Goal: Task Accomplishment & Management: Manage account settings

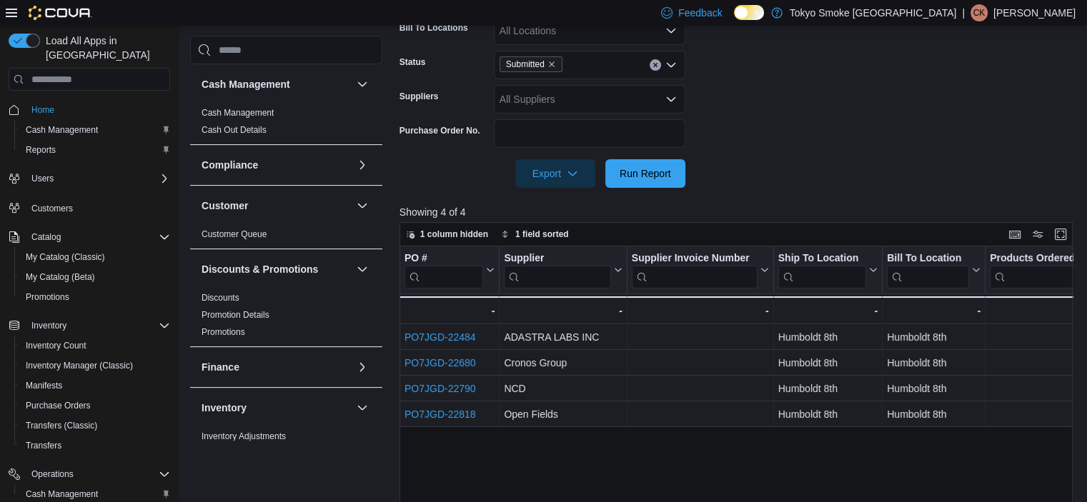
scroll to position [313, 0]
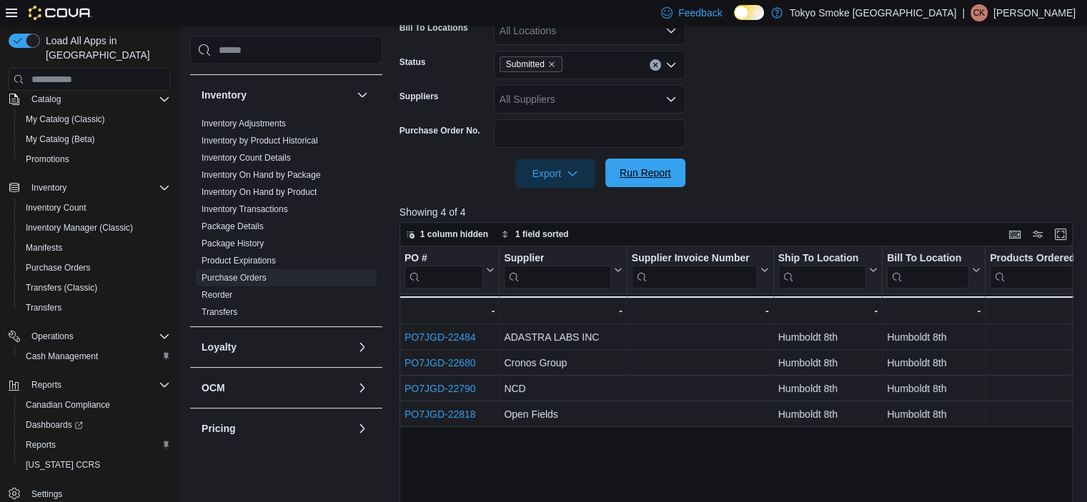
click at [659, 171] on span "Run Report" at bounding box center [644, 173] width 51 height 14
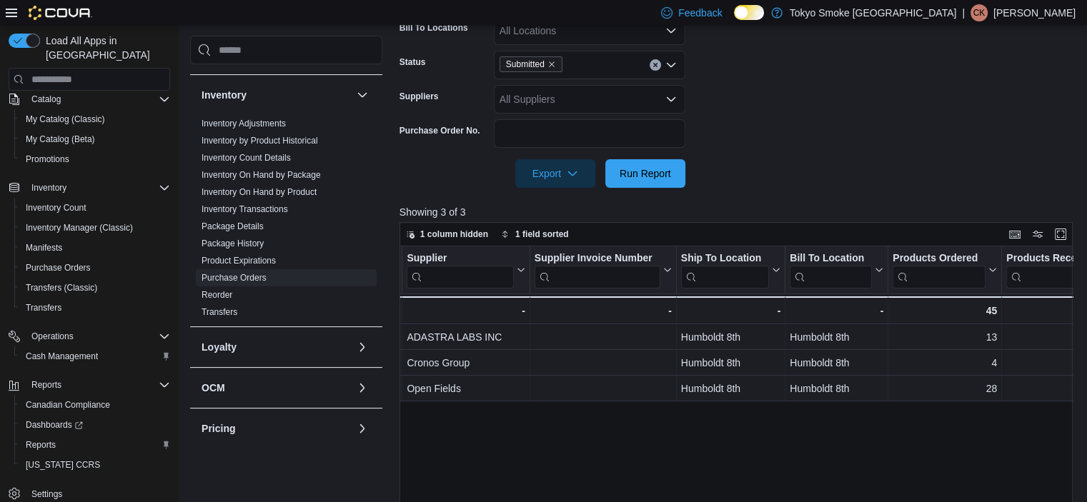
drag, startPoint x: 729, startPoint y: 428, endPoint x: 794, endPoint y: 437, distance: 65.6
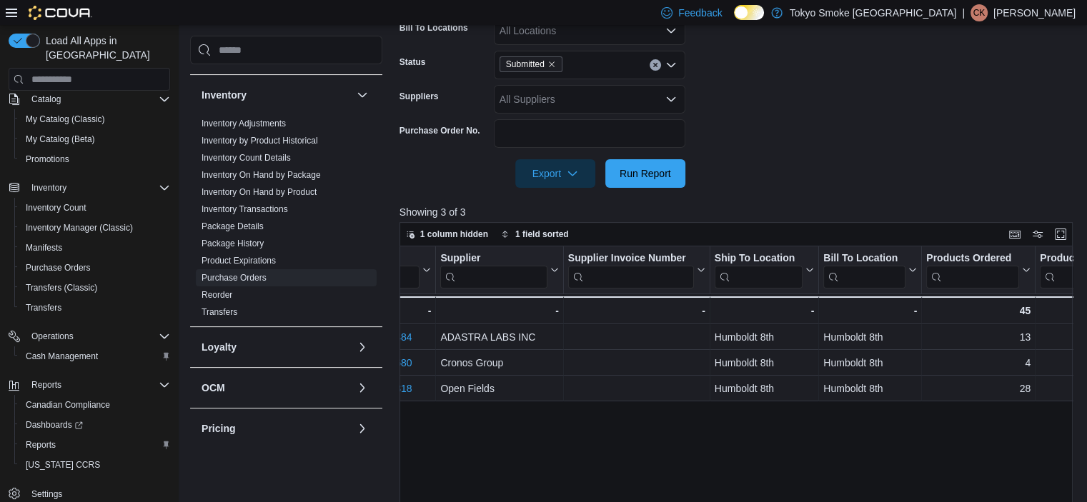
scroll to position [0, 0]
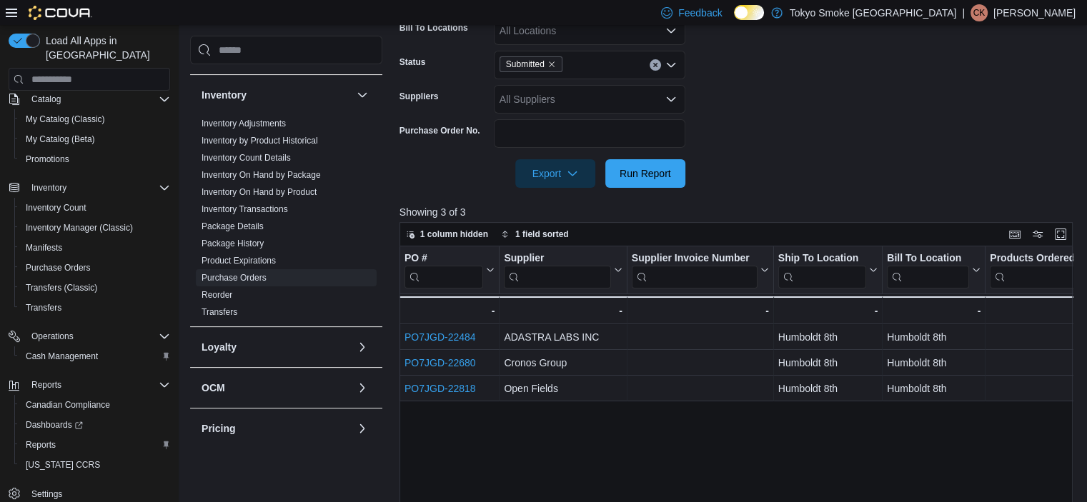
drag, startPoint x: 790, startPoint y: 437, endPoint x: 670, endPoint y: 429, distance: 119.5
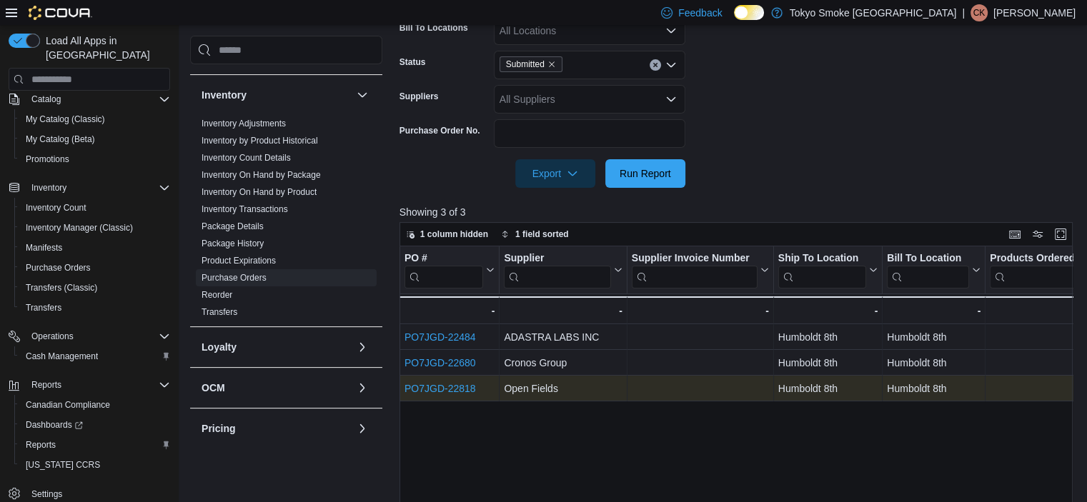
click at [448, 389] on link "PO7JGD-22818" at bounding box center [439, 388] width 71 height 11
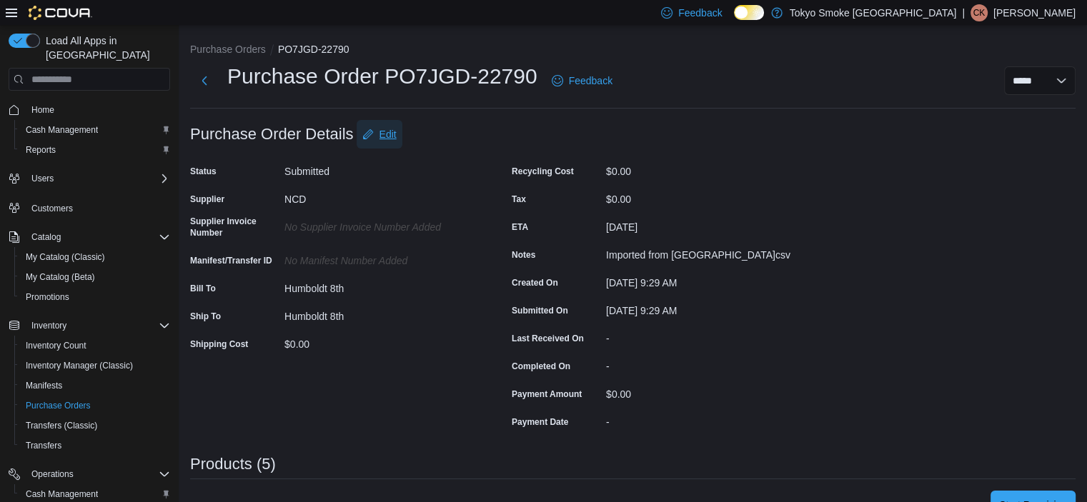
click at [393, 136] on span "Edit" at bounding box center [387, 134] width 17 height 14
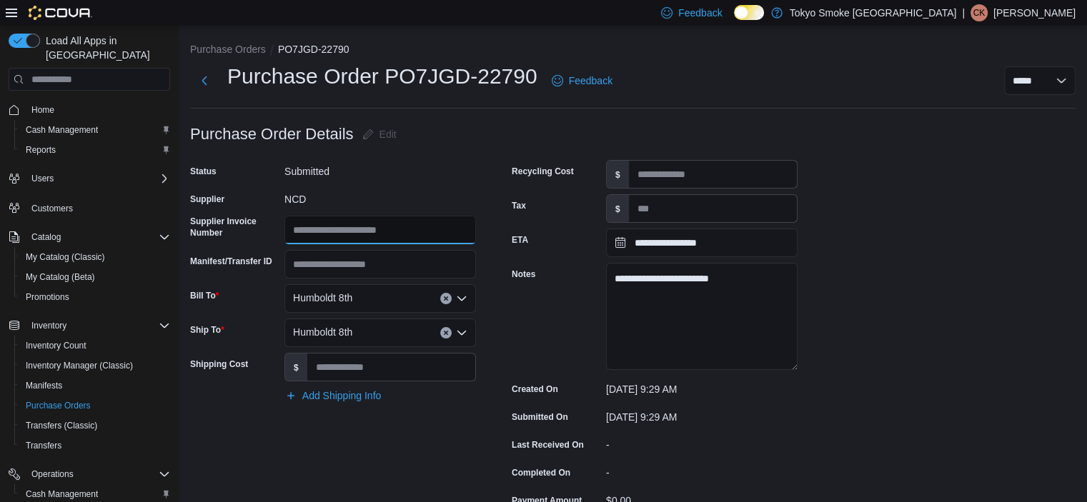
click at [363, 239] on input "Supplier Invoice Number" at bounding box center [379, 230] width 191 height 29
type input "*****"
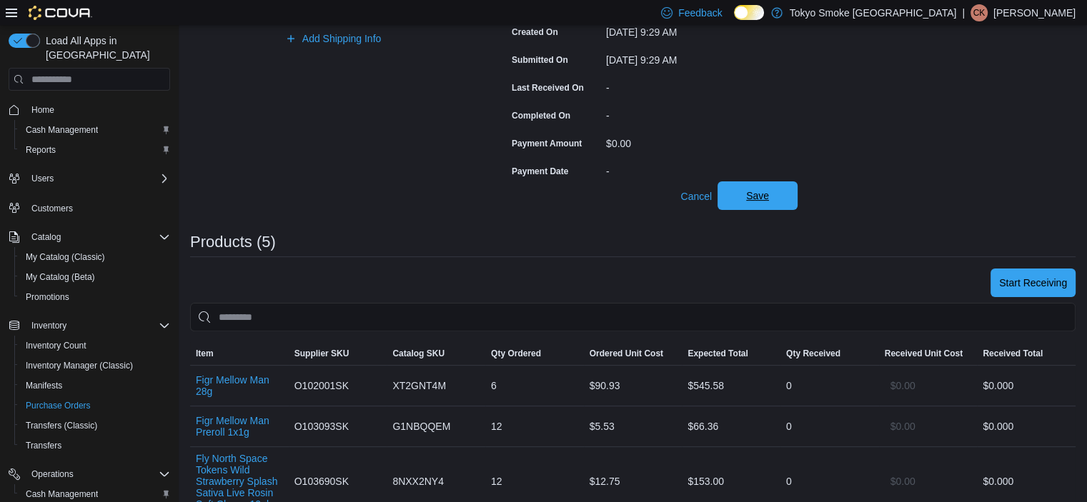
click at [792, 190] on button "Save" at bounding box center [757, 195] width 80 height 29
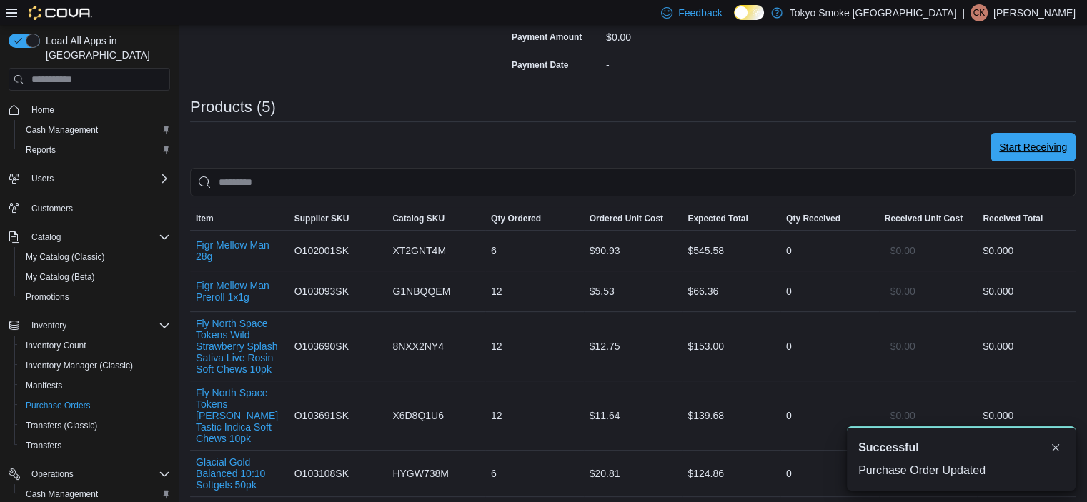
click at [1032, 151] on span "Start Receiving" at bounding box center [1033, 147] width 68 height 14
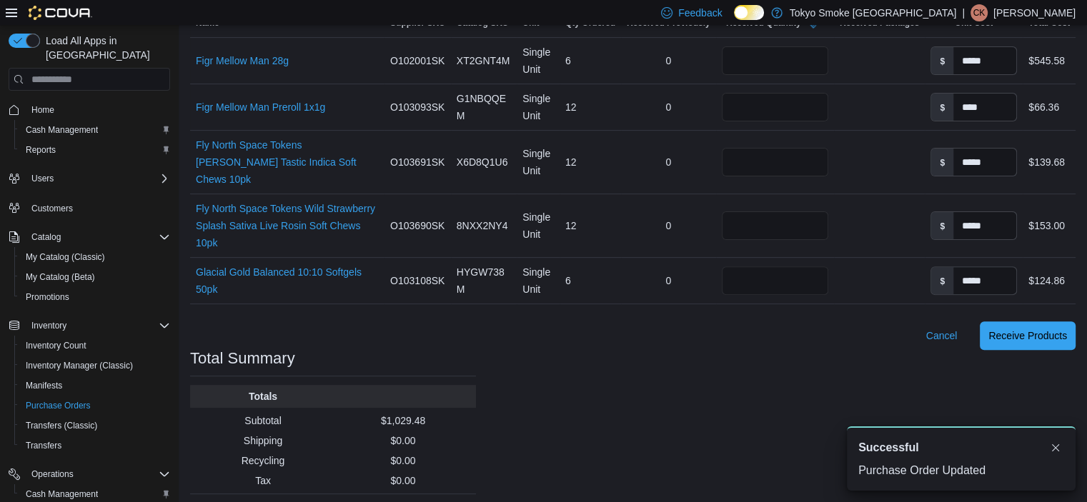
scroll to position [284, 0]
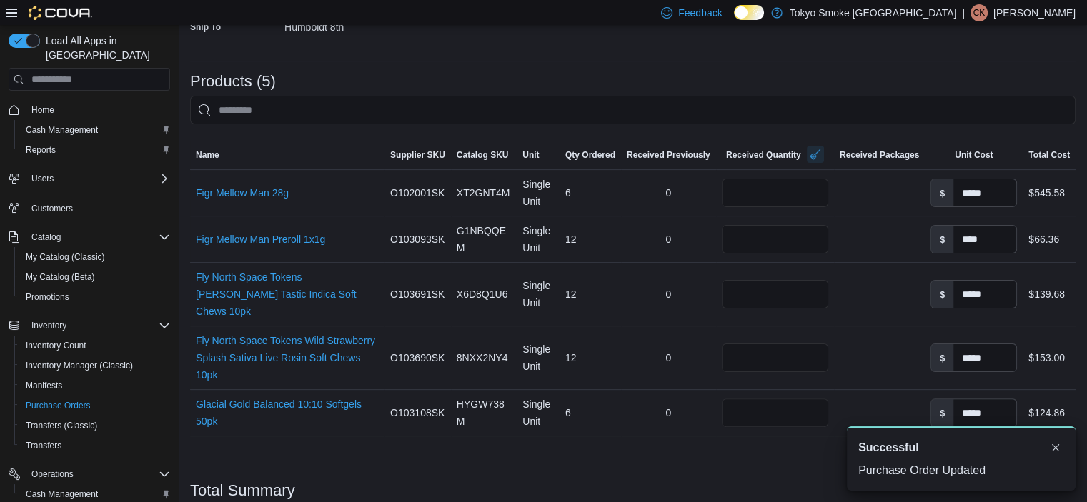
click at [816, 152] on button "button" at bounding box center [815, 154] width 17 height 17
click at [778, 189] on input "number" at bounding box center [772, 193] width 106 height 29
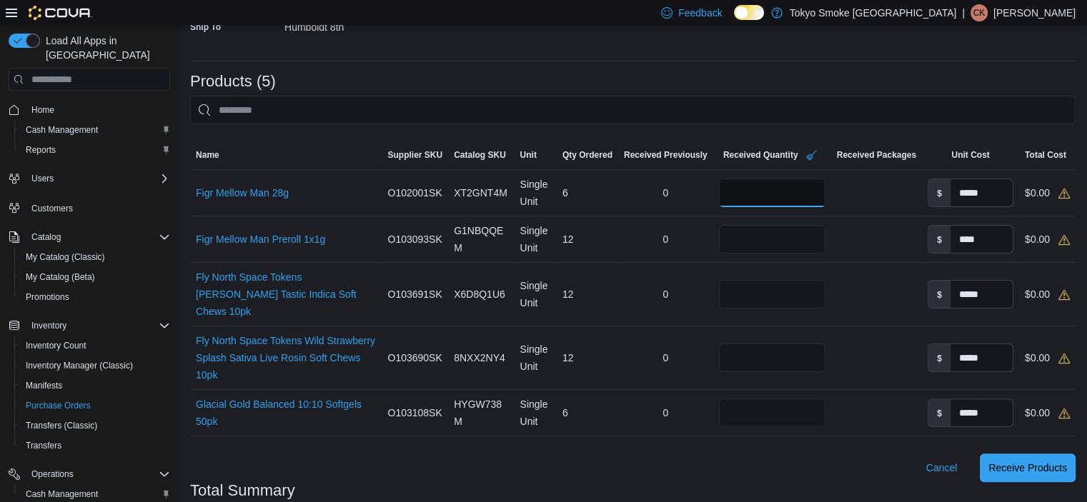
type input "*"
click at [762, 239] on input "number" at bounding box center [772, 239] width 106 height 29
type input "**"
click at [760, 288] on input "number" at bounding box center [772, 294] width 106 height 29
type input "**"
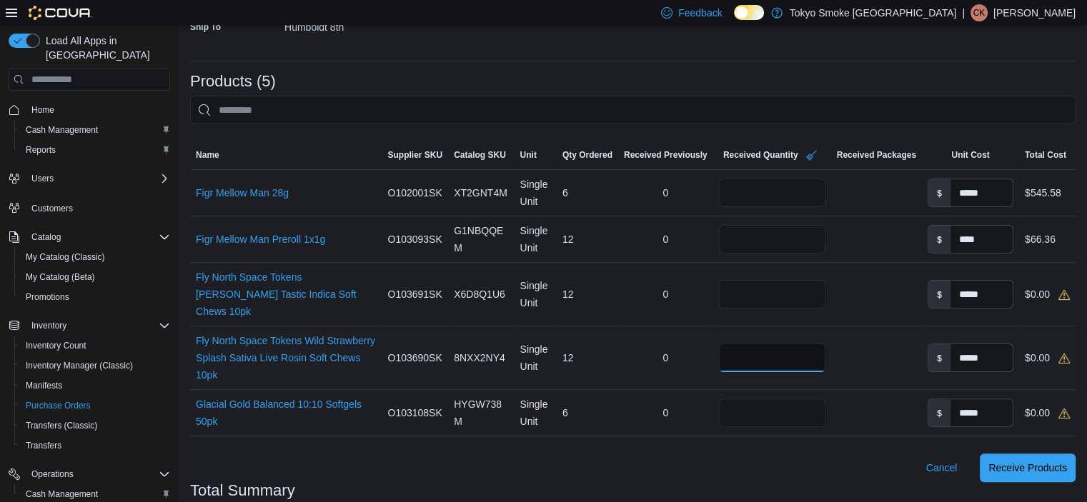
click at [766, 344] on input "number" at bounding box center [772, 358] width 106 height 29
type input "**"
click at [844, 299] on td "Received Packages" at bounding box center [876, 295] width 91 height 64
click at [780, 399] on input "number" at bounding box center [772, 413] width 106 height 29
type input "*"
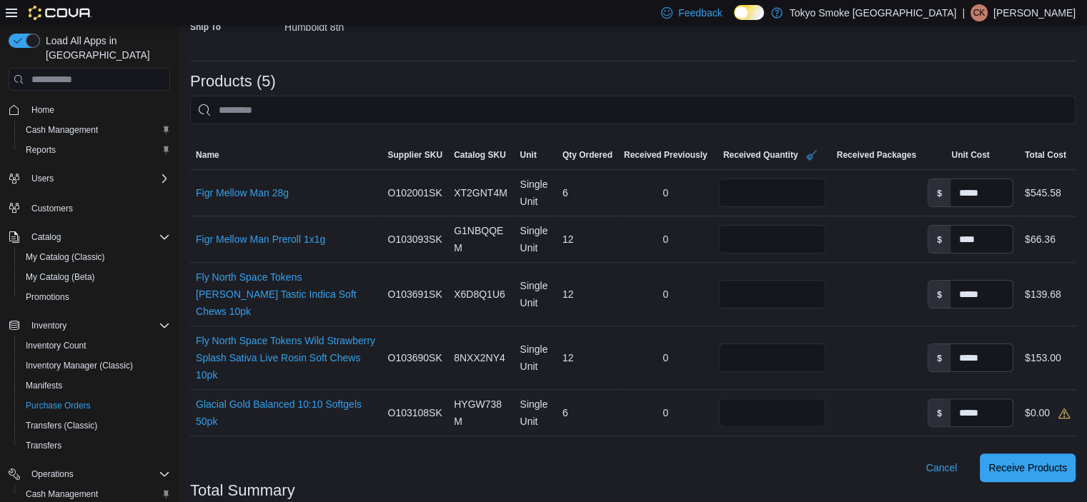
click at [752, 417] on td "Received Quantity *" at bounding box center [772, 413] width 118 height 46
click at [1046, 460] on span "Receive Products" at bounding box center [1027, 467] width 79 height 14
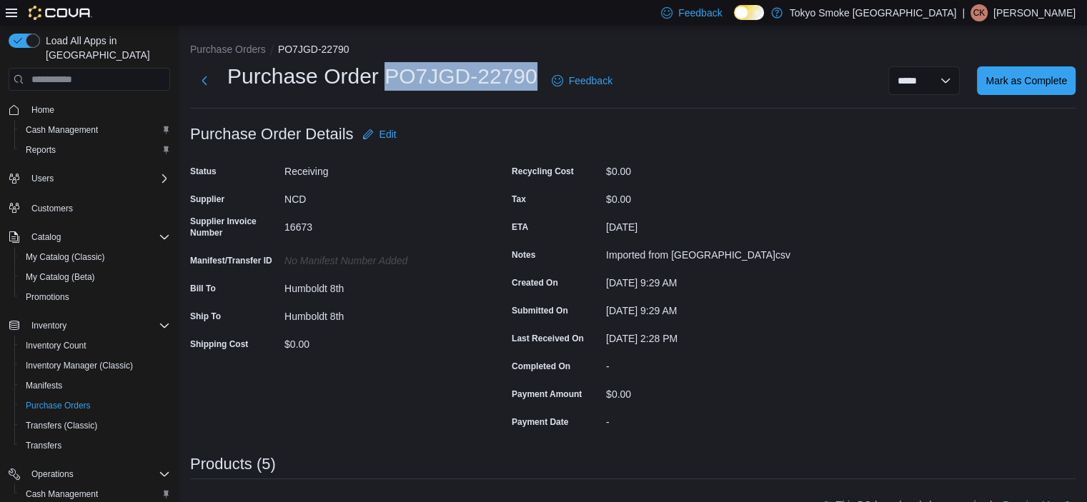
drag, startPoint x: 386, startPoint y: 79, endPoint x: 534, endPoint y: 78, distance: 148.6
click at [534, 78] on h1 "Purchase Order PO7JGD-22790" at bounding box center [382, 76] width 310 height 29
copy h1 "PO7JGD-22790"
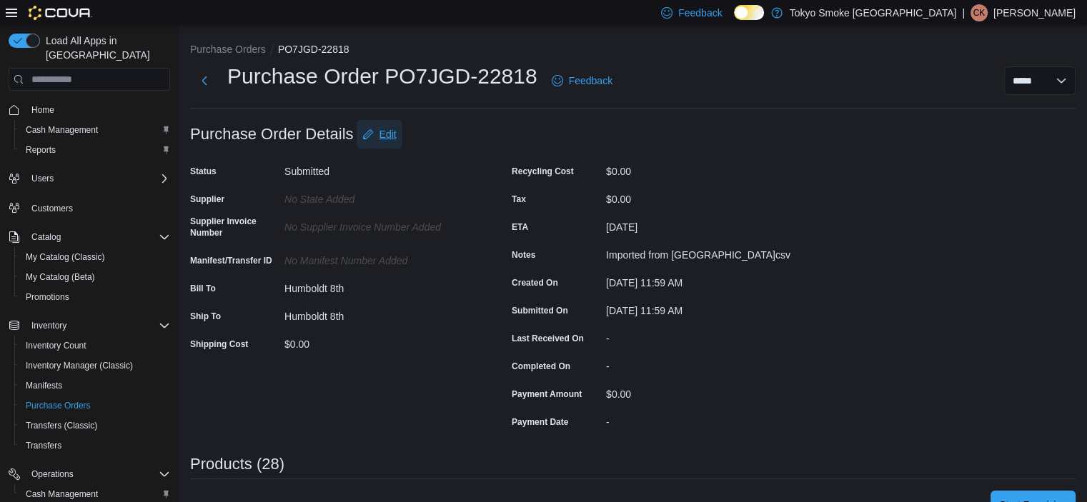
click at [389, 139] on span "Edit" at bounding box center [387, 134] width 17 height 14
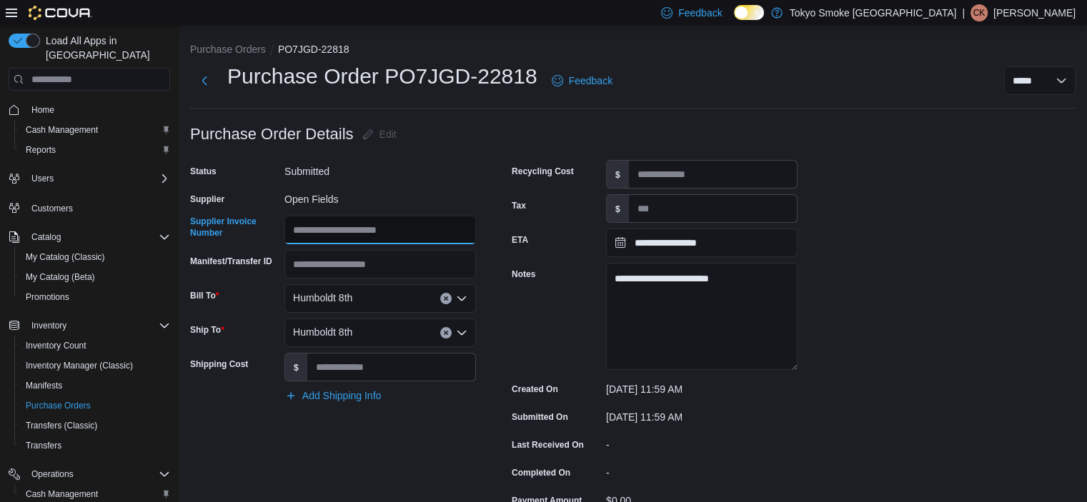
click at [393, 228] on input "Supplier Invoice Number" at bounding box center [379, 230] width 191 height 29
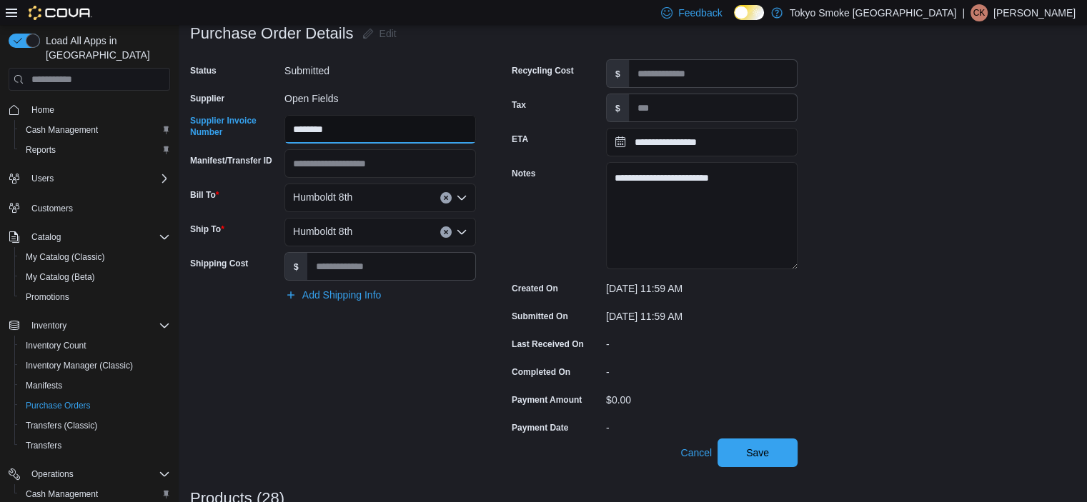
scroll to position [214, 0]
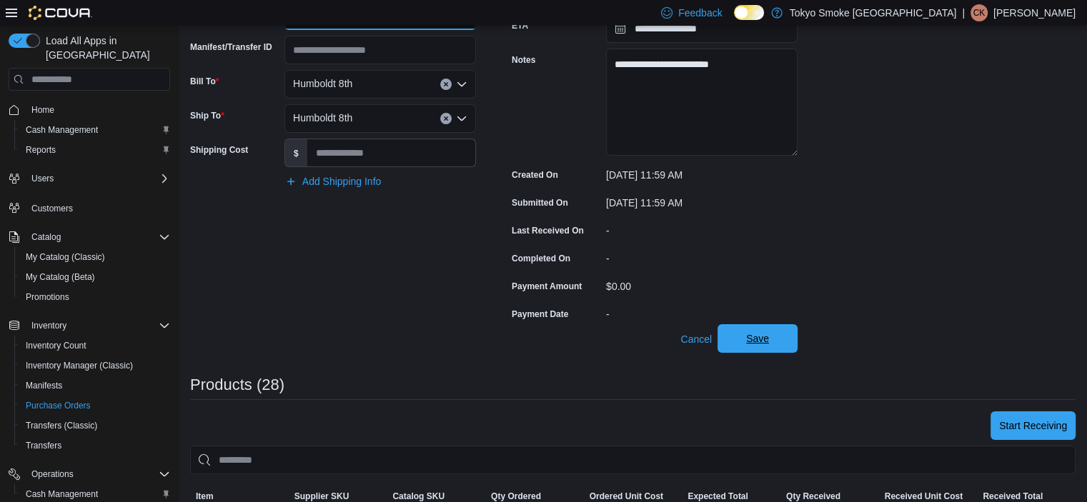
type input "********"
click at [759, 344] on span "Save" at bounding box center [757, 339] width 23 height 14
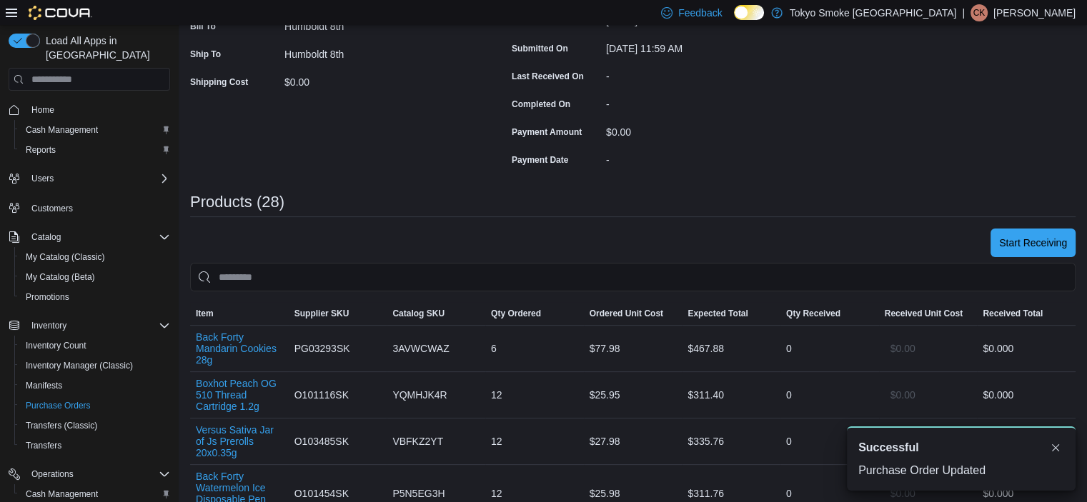
scroll to position [286, 0]
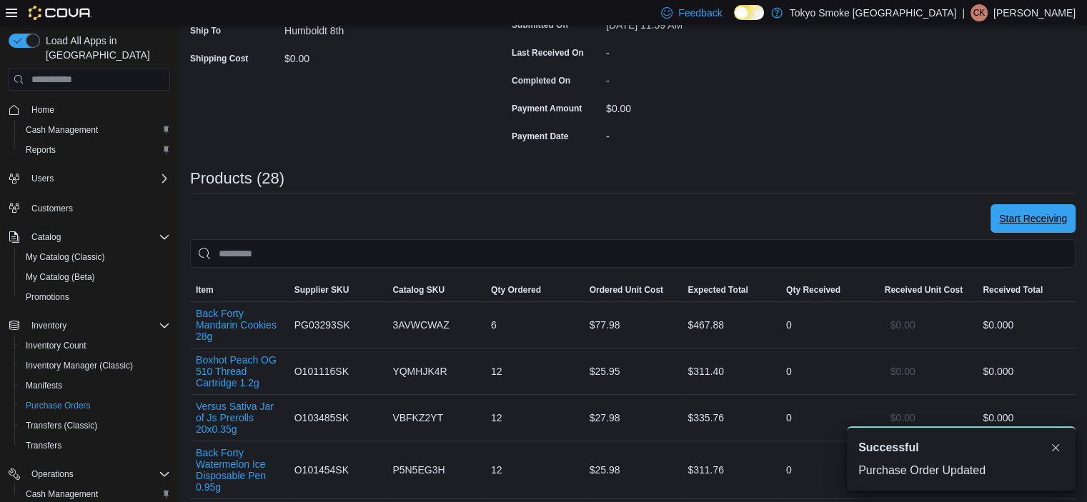
click at [1050, 220] on span "Start Receiving" at bounding box center [1033, 218] width 68 height 14
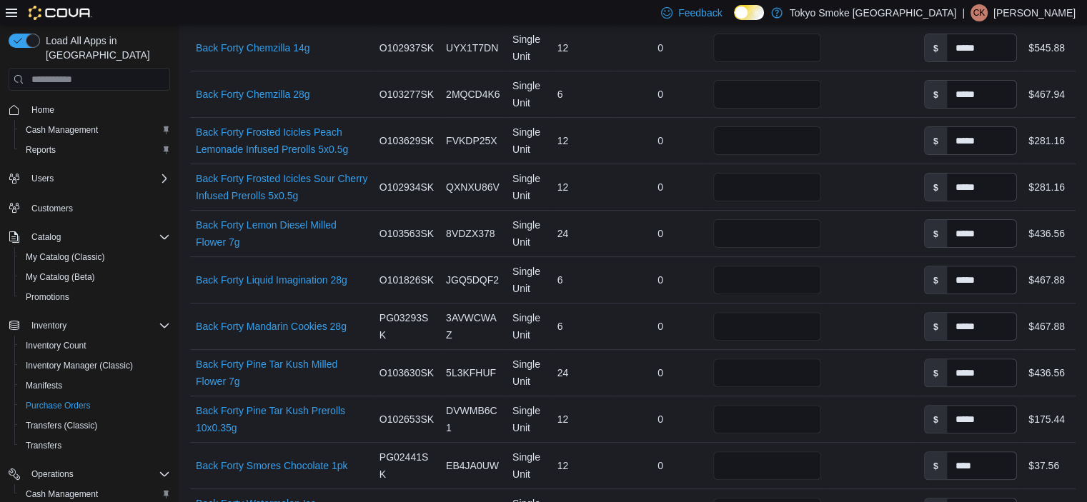
scroll to position [143, 0]
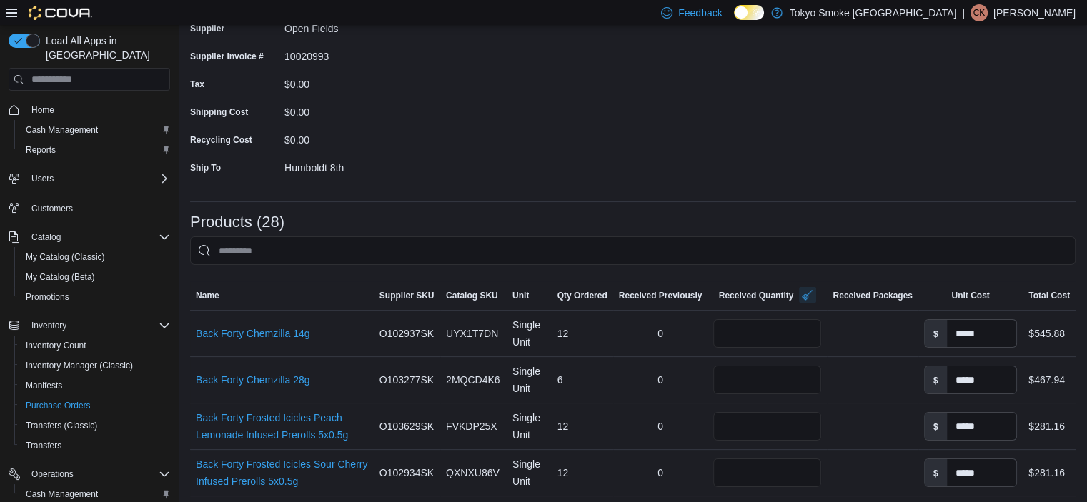
click at [812, 297] on button "button" at bounding box center [807, 295] width 17 height 17
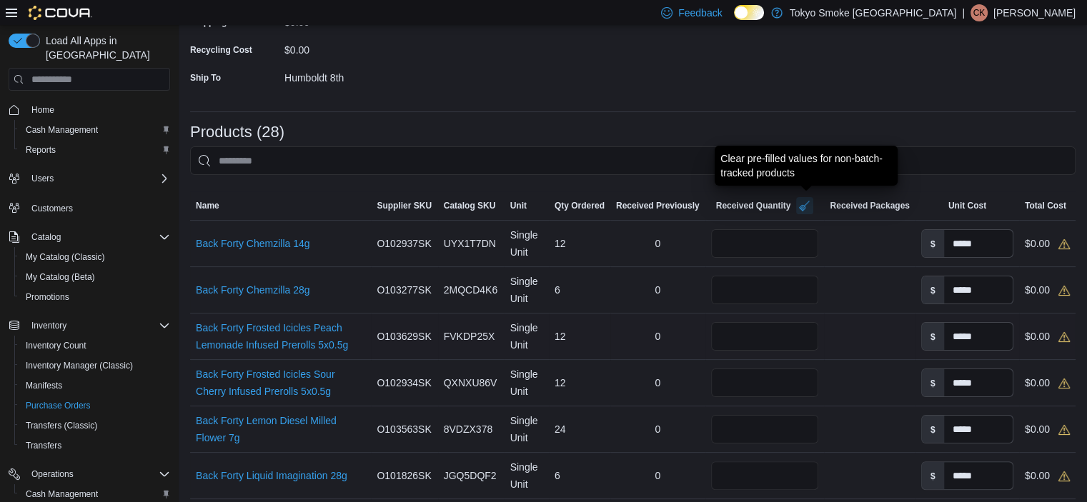
scroll to position [286, 0]
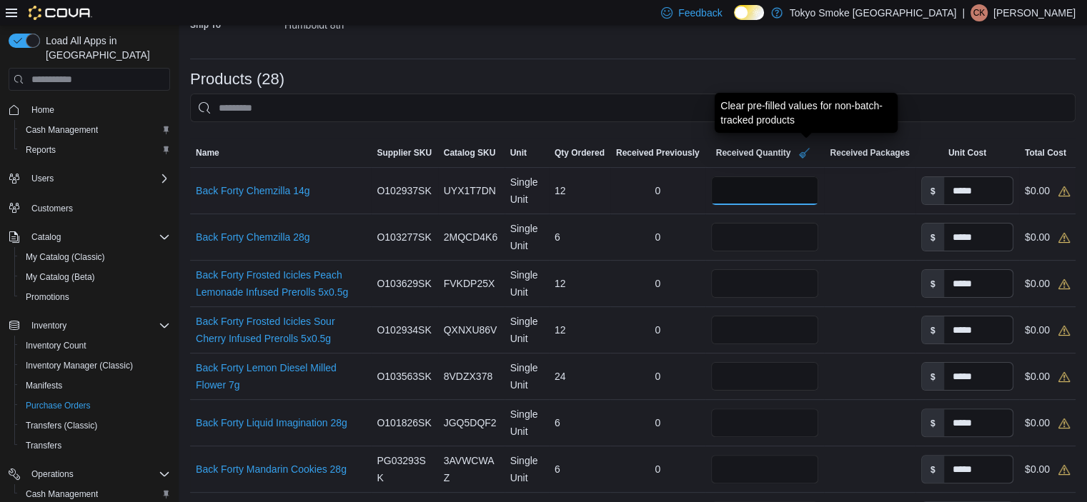
click at [729, 190] on input "number" at bounding box center [765, 190] width 108 height 29
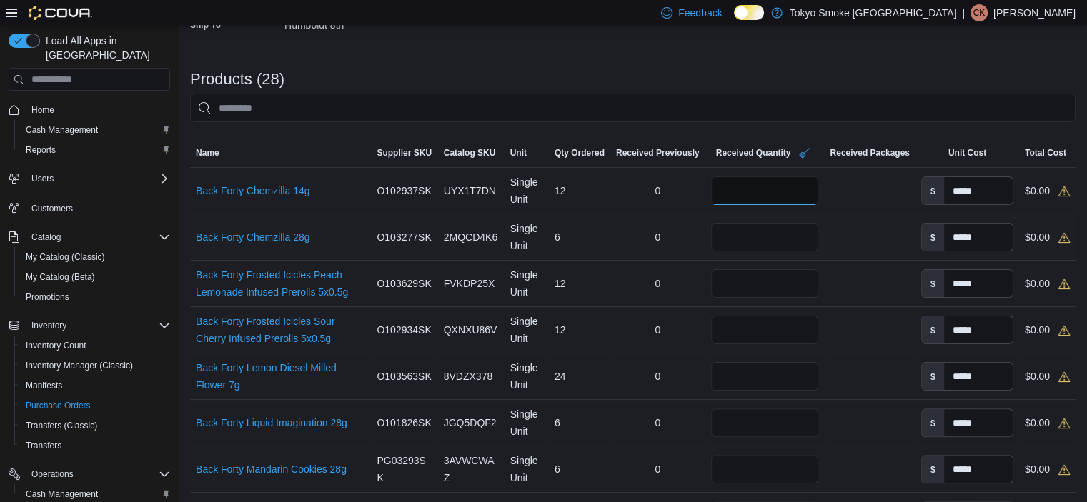
type input "**"
click at [753, 217] on div at bounding box center [764, 237] width 119 height 40
click at [743, 231] on input "number" at bounding box center [765, 237] width 108 height 29
type input "*"
click at [739, 276] on input "number" at bounding box center [765, 283] width 108 height 29
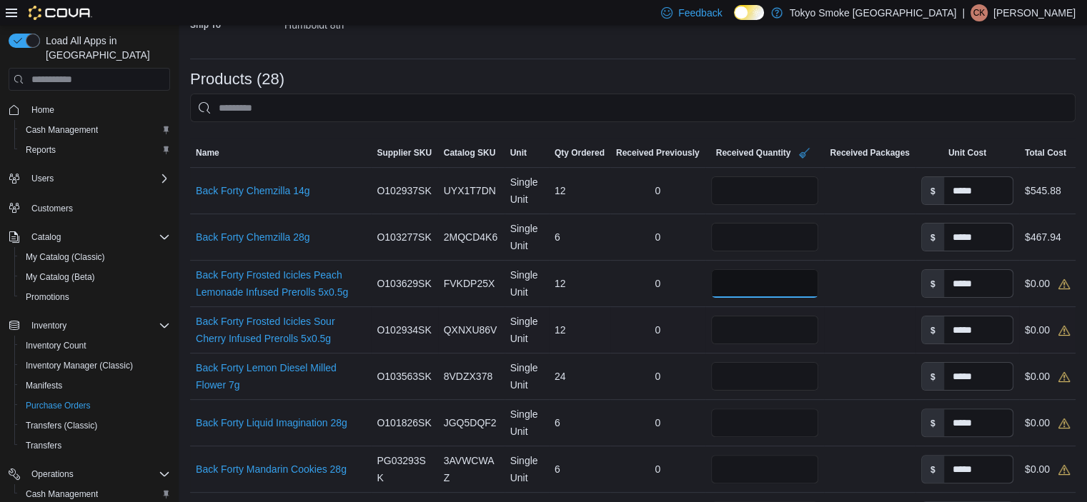
type input "**"
click at [722, 321] on input "number" at bounding box center [765, 330] width 108 height 29
type input "**"
click at [726, 377] on input "number" at bounding box center [765, 376] width 108 height 29
type input "**"
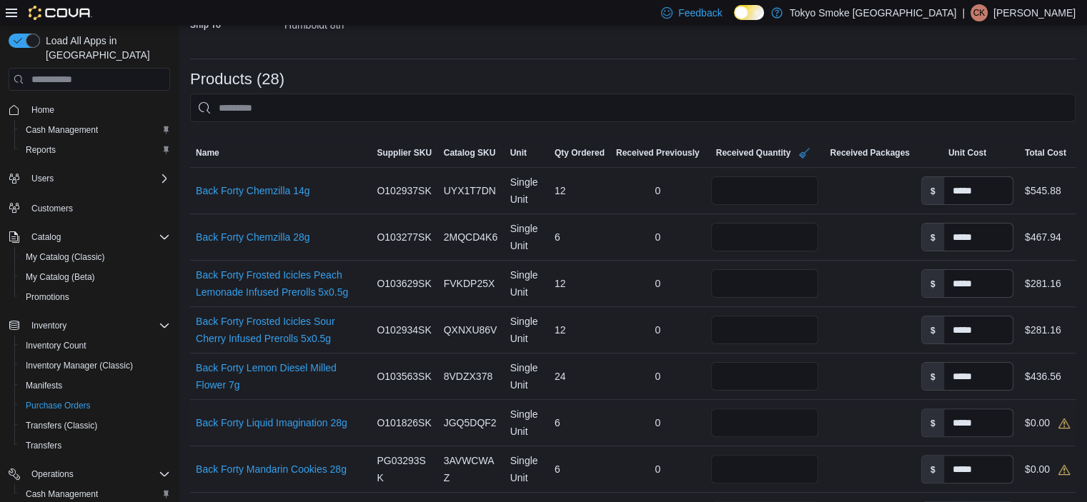
click at [719, 405] on div at bounding box center [764, 423] width 119 height 40
click at [724, 422] on input "number" at bounding box center [765, 423] width 108 height 29
type input "*"
click at [740, 471] on input "number" at bounding box center [765, 469] width 108 height 29
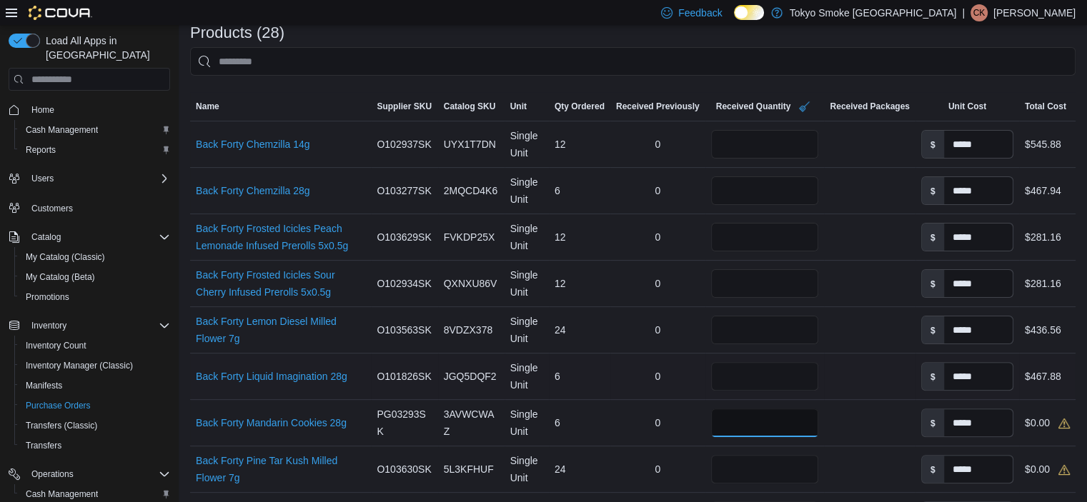
scroll to position [357, 0]
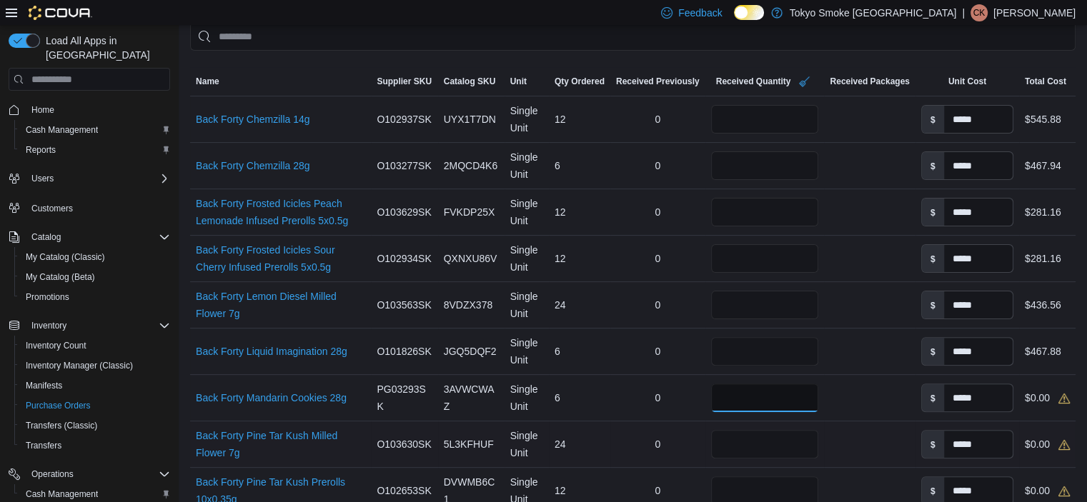
type input "*"
click at [729, 438] on input "number" at bounding box center [765, 444] width 108 height 29
type input "**"
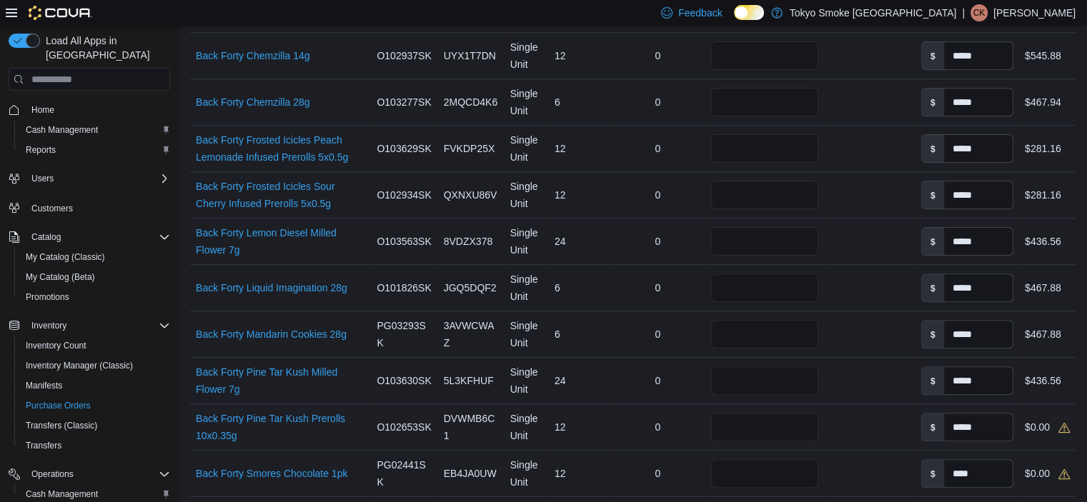
scroll to position [429, 0]
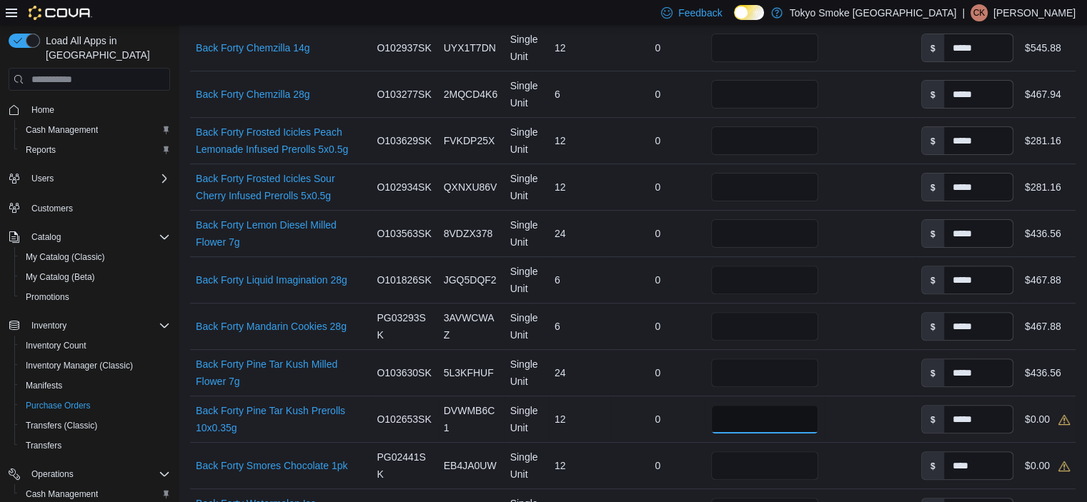
click at [724, 414] on input "number" at bounding box center [765, 419] width 108 height 29
type input "**"
click at [728, 462] on input "number" at bounding box center [765, 466] width 108 height 29
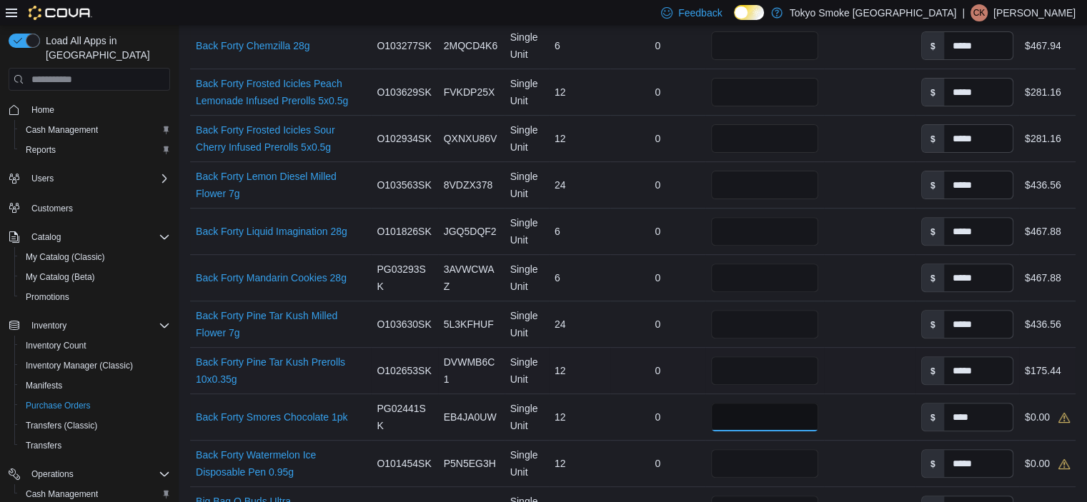
scroll to position [500, 0]
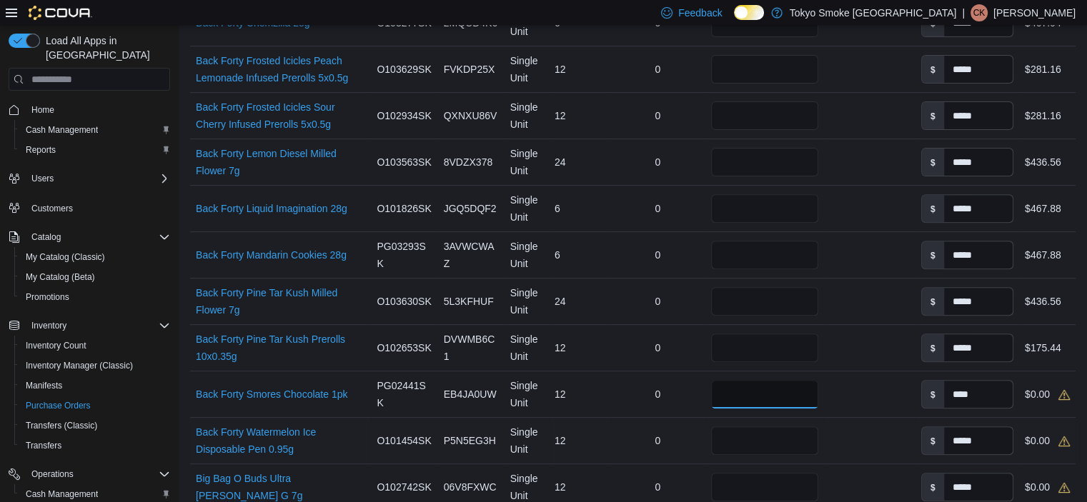
type input "**"
click at [732, 436] on input "number" at bounding box center [765, 441] width 108 height 29
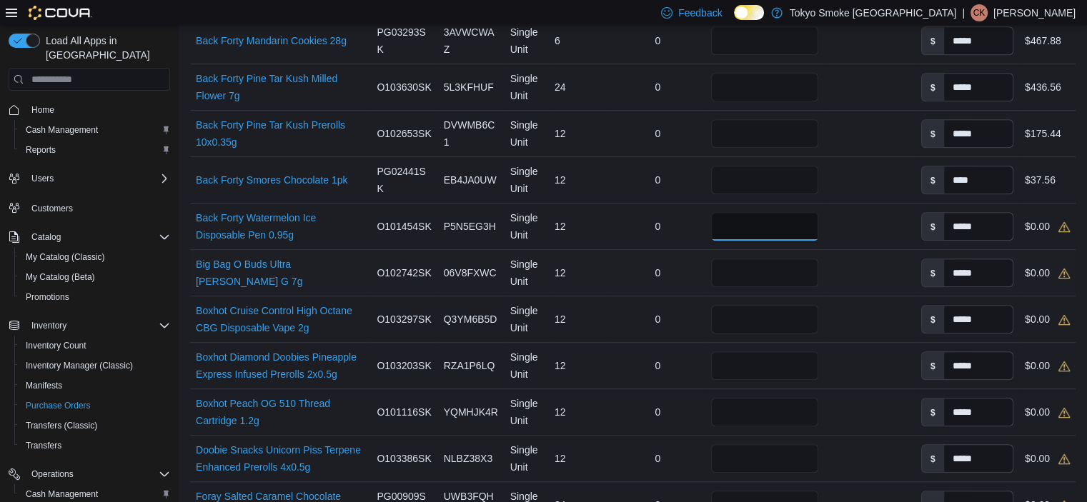
type input "**"
click at [752, 277] on input "number" at bounding box center [765, 273] width 108 height 29
click at [757, 317] on input "number" at bounding box center [765, 319] width 108 height 29
type input "**"
click at [750, 359] on input "number" at bounding box center [765, 366] width 108 height 29
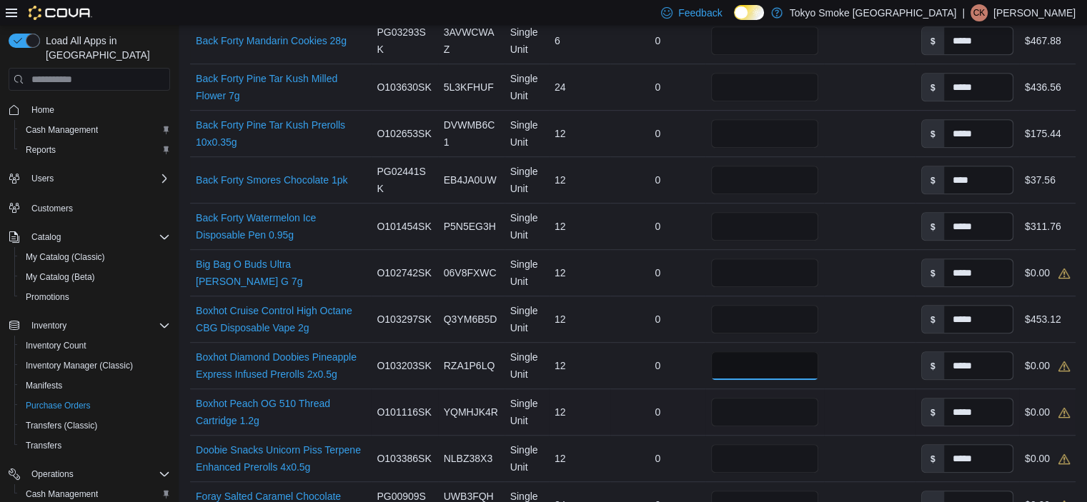
type input "**"
click at [730, 404] on input "number" at bounding box center [765, 412] width 108 height 29
type input "**"
click at [758, 457] on input "number" at bounding box center [765, 458] width 108 height 29
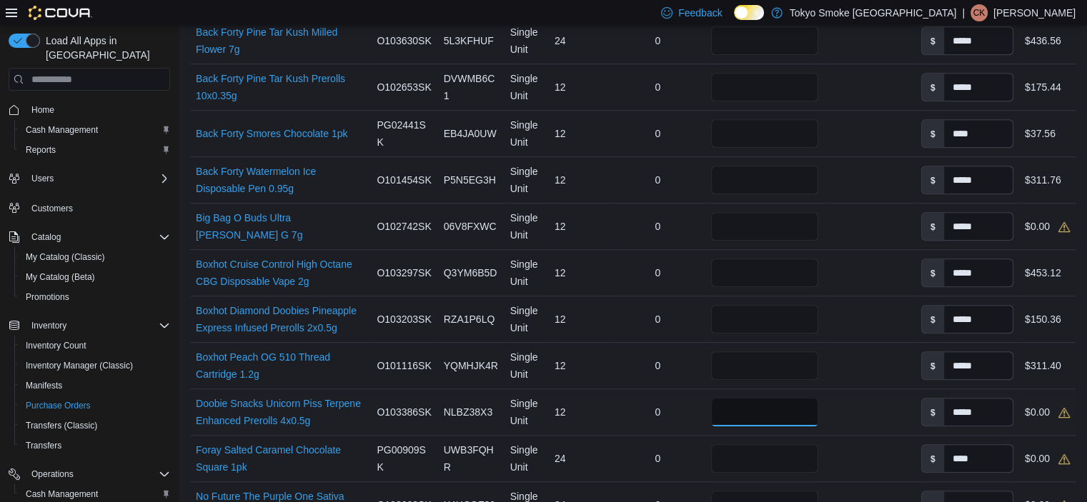
scroll to position [786, 0]
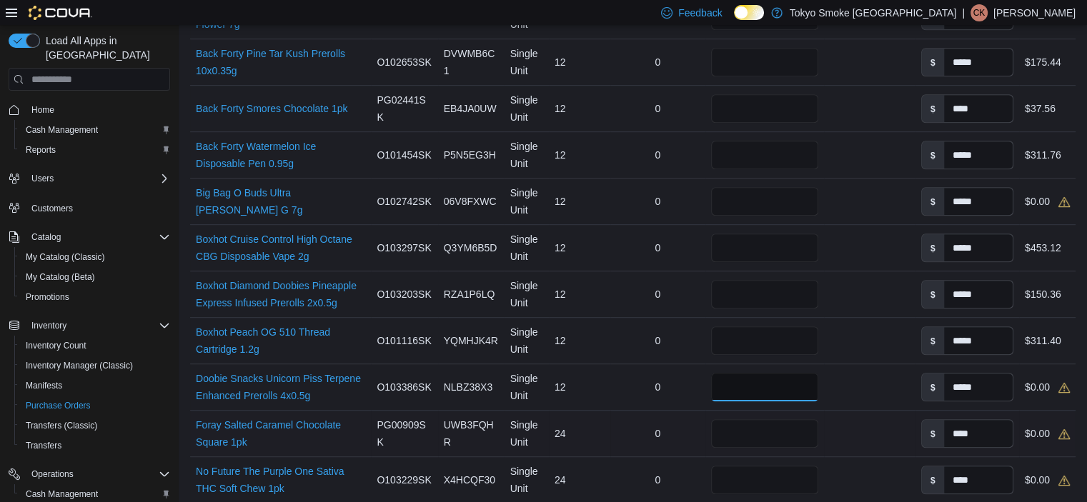
type input "**"
click at [734, 423] on input "number" at bounding box center [765, 433] width 108 height 29
type input "**"
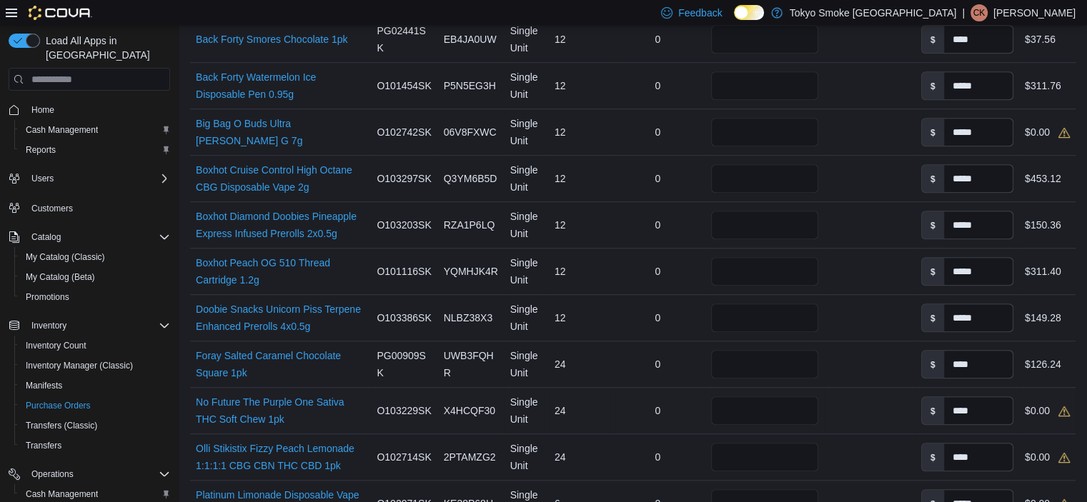
scroll to position [857, 0]
click at [745, 411] on input "number" at bounding box center [765, 408] width 108 height 29
click at [754, 419] on input "**" at bounding box center [765, 408] width 108 height 29
type input "**"
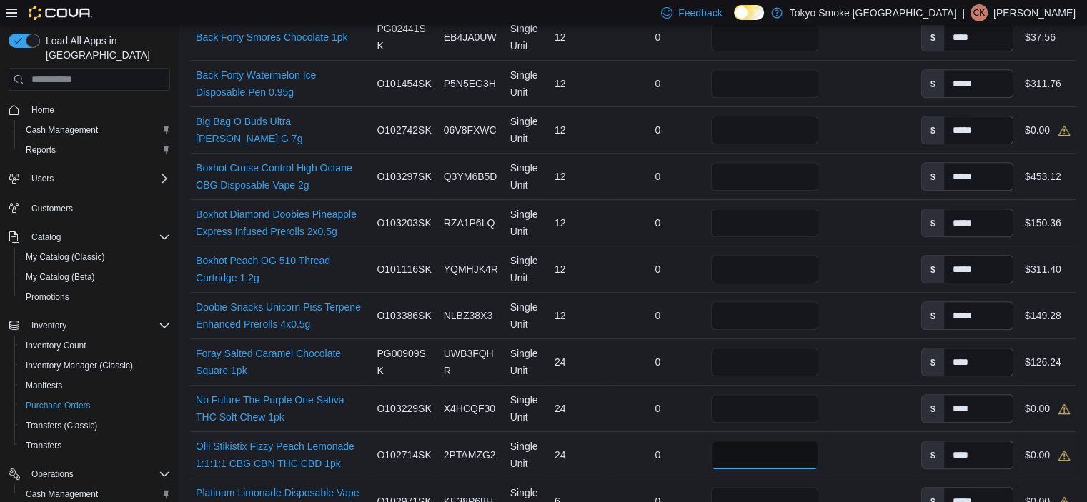
click at [758, 456] on input "number" at bounding box center [765, 455] width 108 height 29
click at [734, 449] on input "number" at bounding box center [765, 455] width 108 height 29
click at [734, 450] on input "number" at bounding box center [765, 455] width 108 height 29
type input "**"
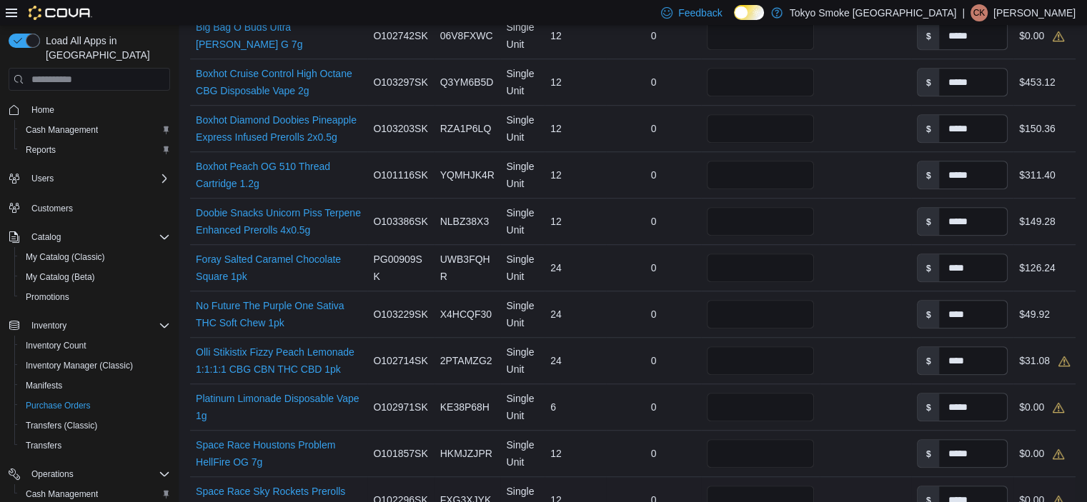
scroll to position [1000, 0]
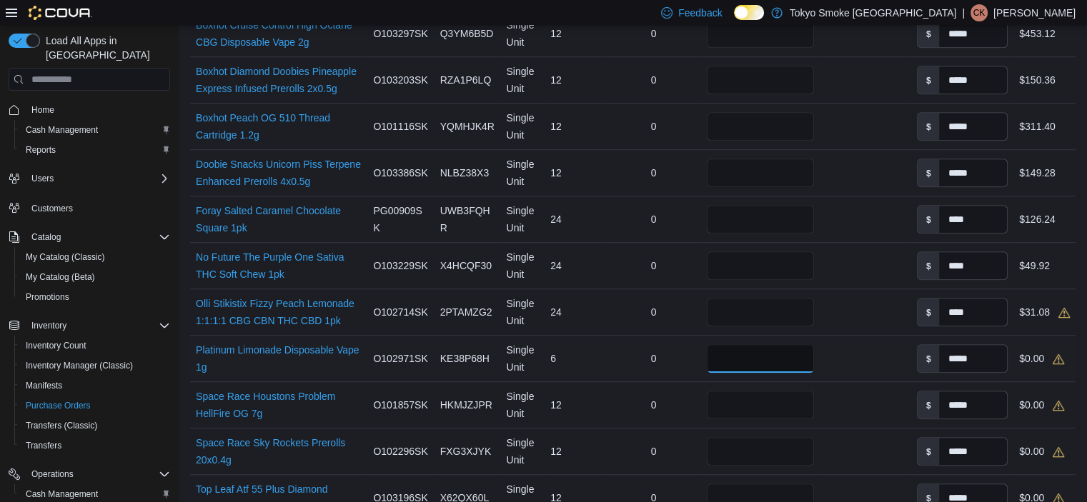
click at [749, 348] on input "number" at bounding box center [760, 358] width 107 height 29
type input "*"
click at [728, 392] on input "number" at bounding box center [760, 405] width 107 height 29
type input "**"
click at [724, 448] on input "number" at bounding box center [760, 451] width 107 height 29
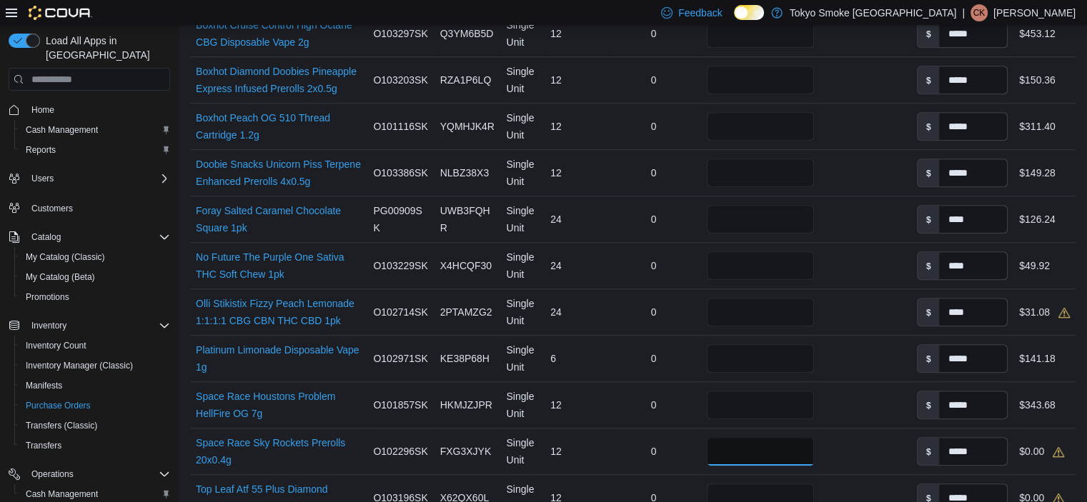
type input "**"
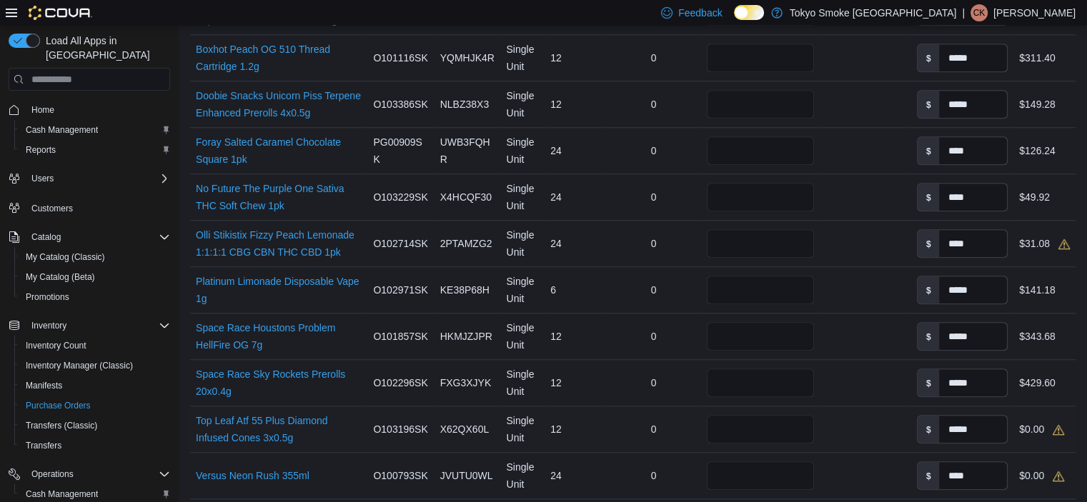
scroll to position [1072, 0]
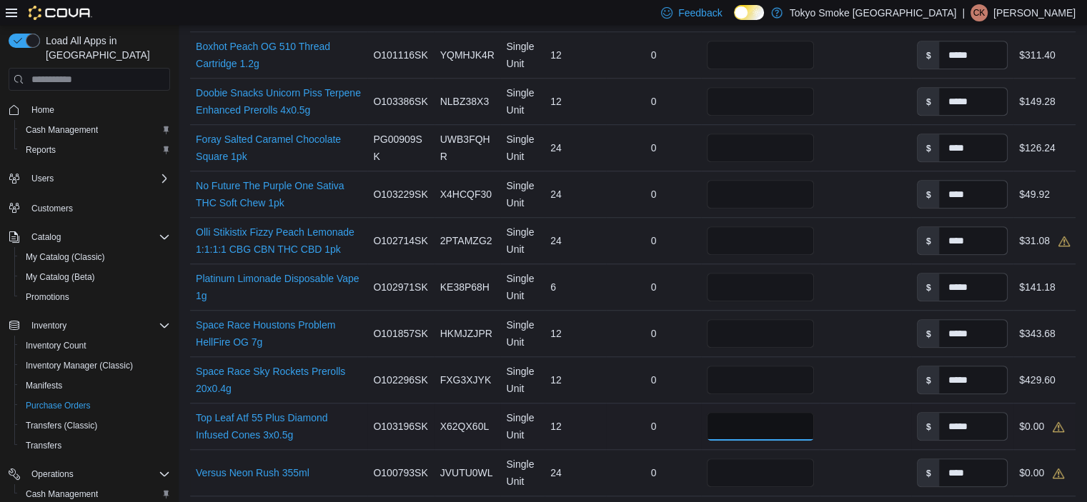
click at [722, 419] on input "number" at bounding box center [760, 426] width 107 height 29
type input "**"
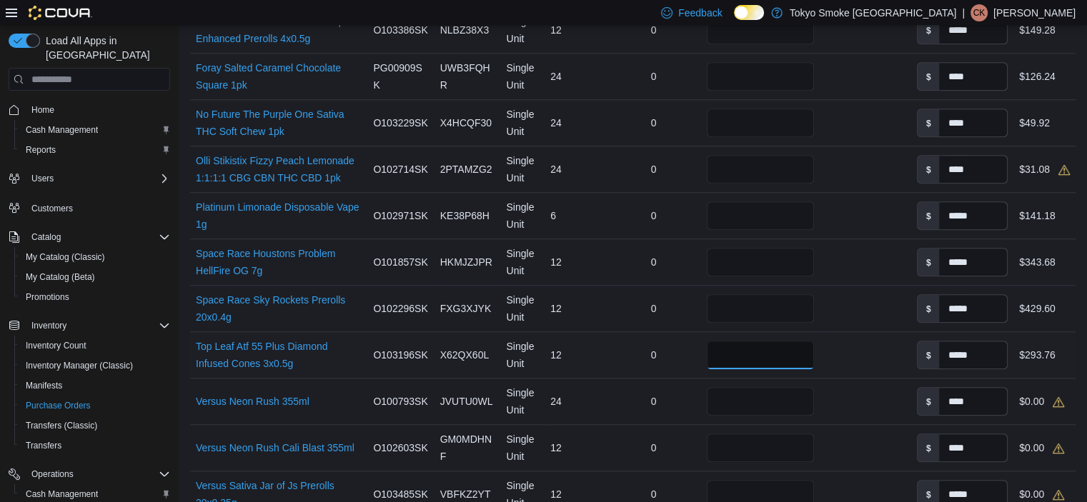
click at [752, 354] on input "**" at bounding box center [760, 355] width 107 height 29
click at [747, 389] on input "number" at bounding box center [760, 401] width 107 height 29
type input "*"
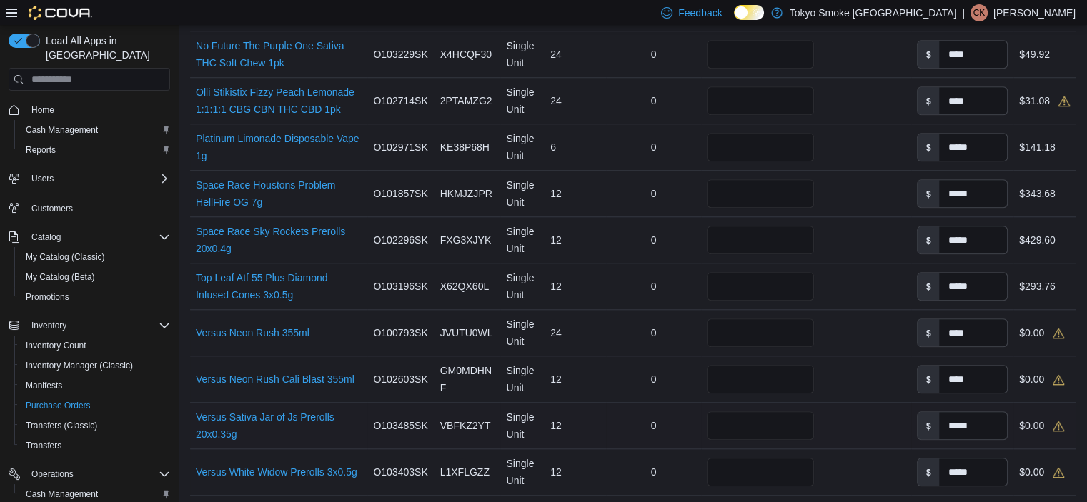
scroll to position [1215, 0]
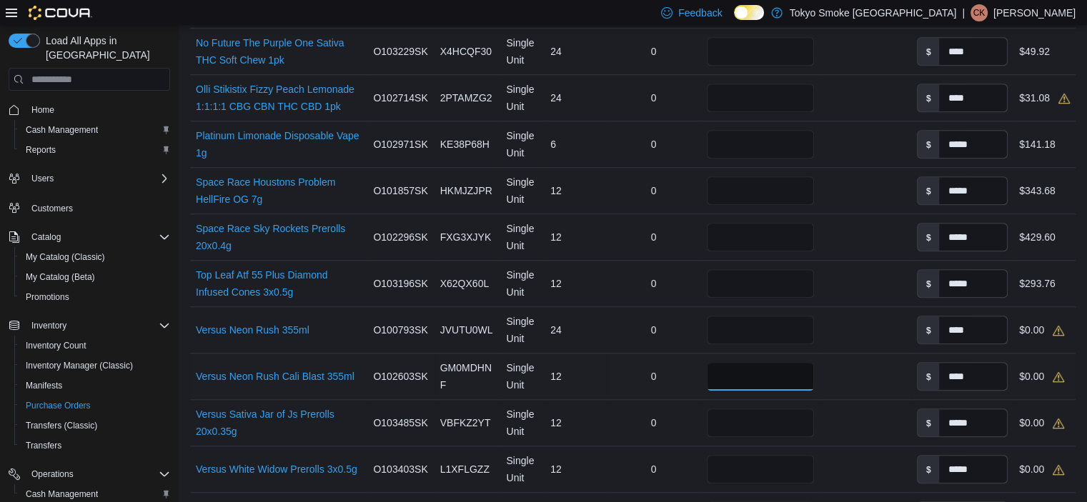
click at [726, 362] on input "number" at bounding box center [760, 376] width 107 height 29
type input "*"
click at [760, 438] on div at bounding box center [760, 423] width 119 height 40
click at [757, 425] on input "number" at bounding box center [760, 423] width 107 height 29
type input "**"
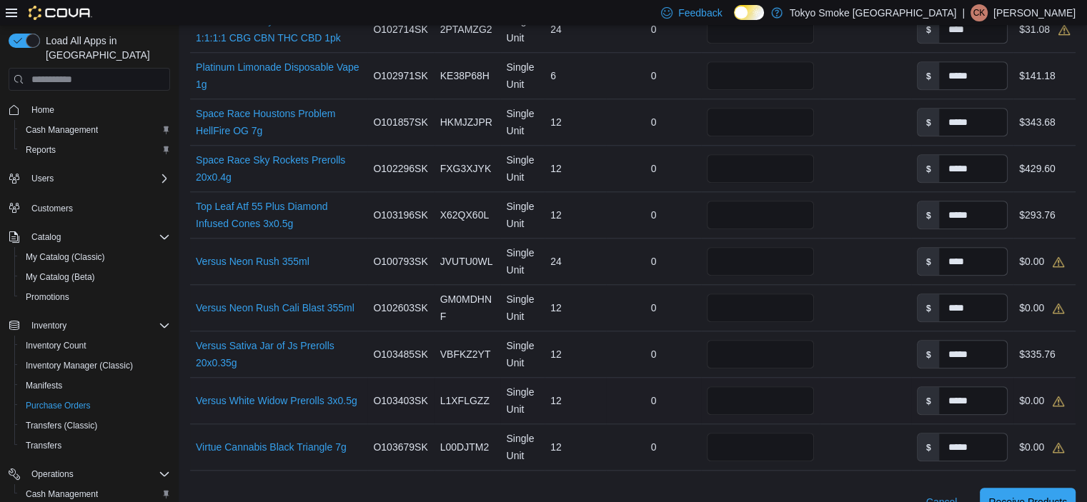
scroll to position [1286, 0]
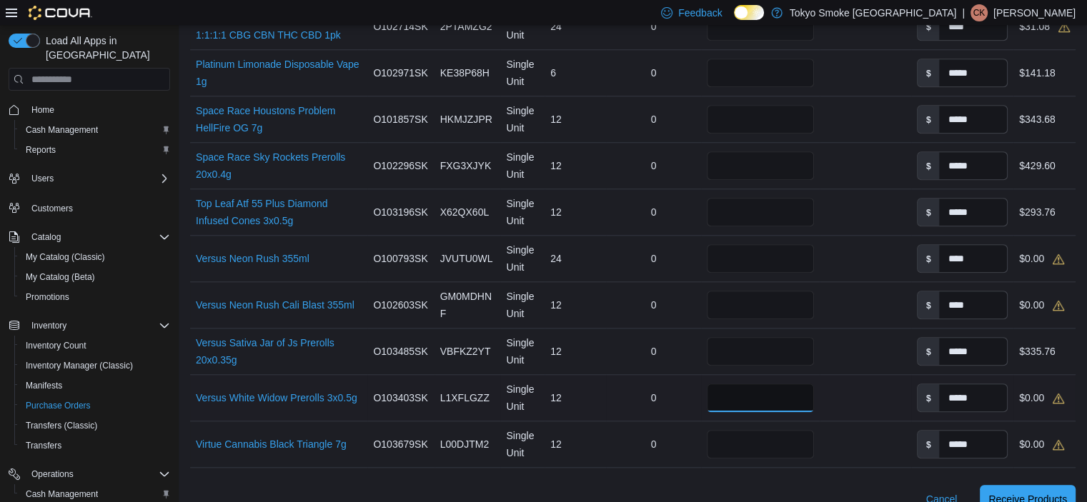
click at [732, 399] on input "number" at bounding box center [760, 398] width 107 height 29
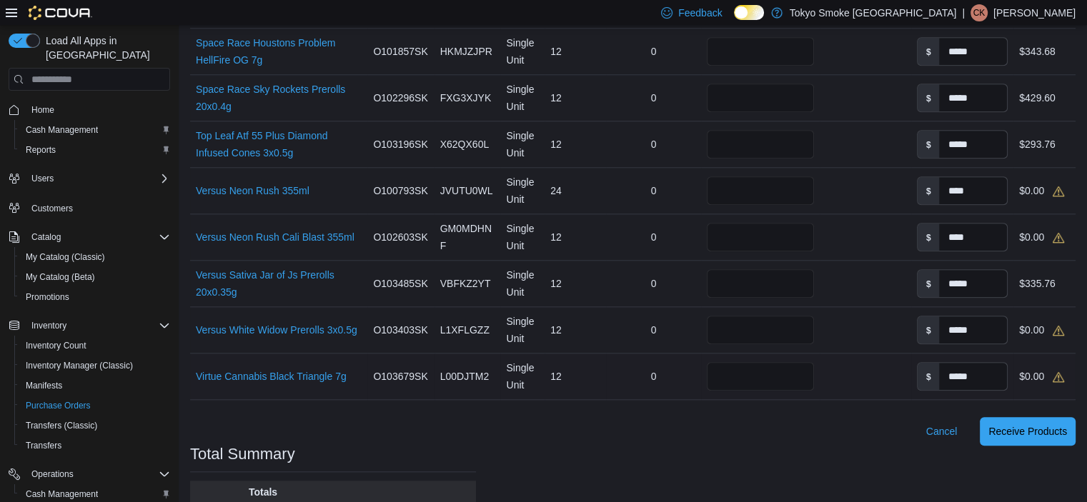
scroll to position [1358, 0]
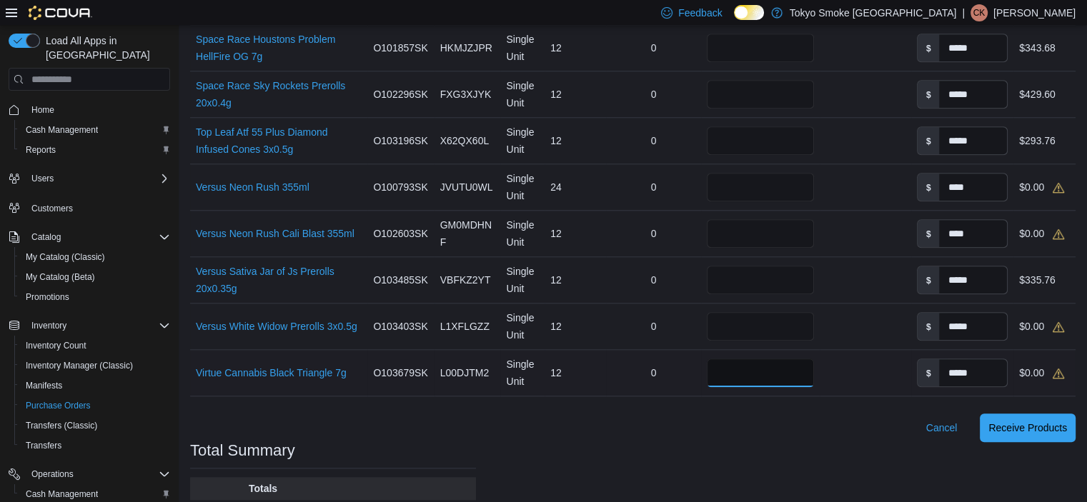
click at [740, 370] on input "number" at bounding box center [760, 373] width 107 height 29
click at [747, 330] on input "number" at bounding box center [760, 326] width 107 height 29
type input "*"
click at [737, 359] on input "number" at bounding box center [760, 373] width 107 height 29
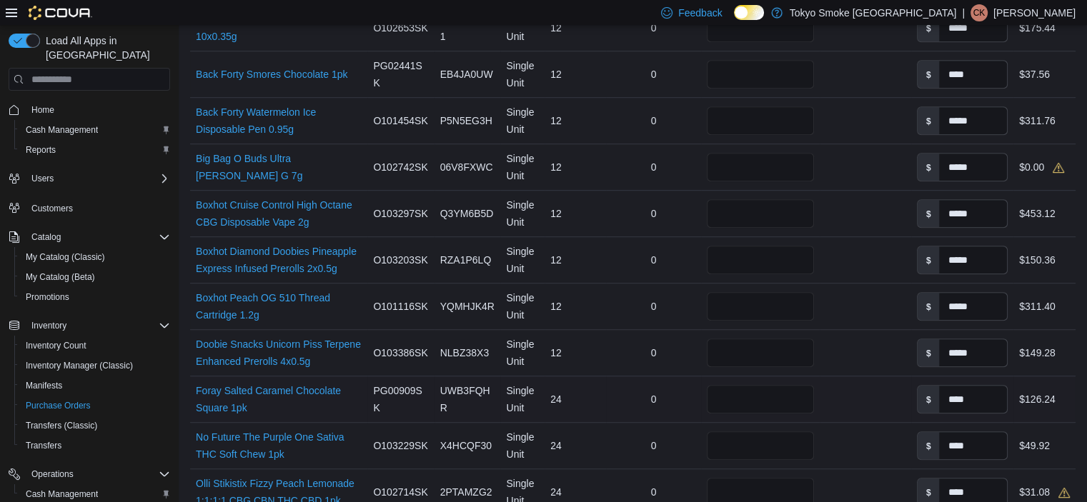
scroll to position [786, 0]
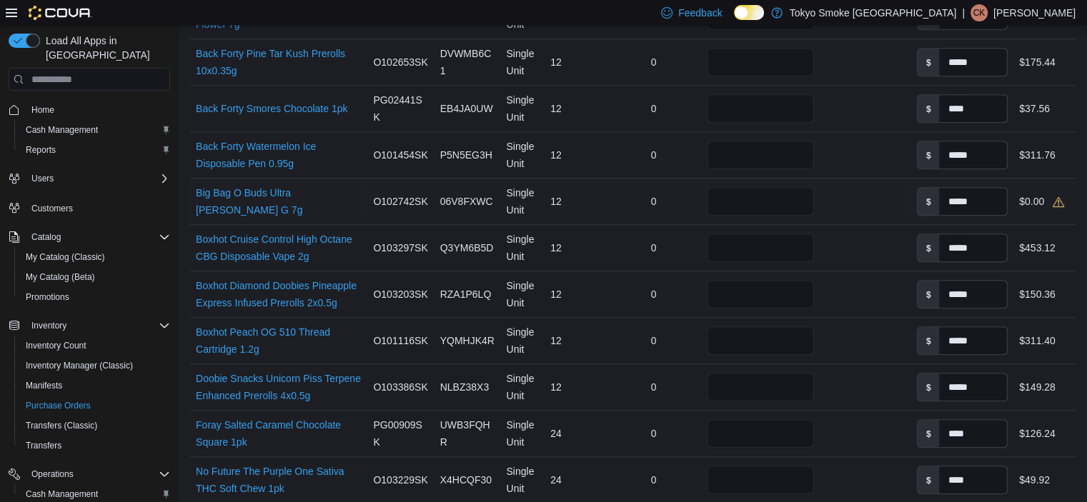
type input "**"
click at [734, 204] on input "number" at bounding box center [760, 201] width 107 height 29
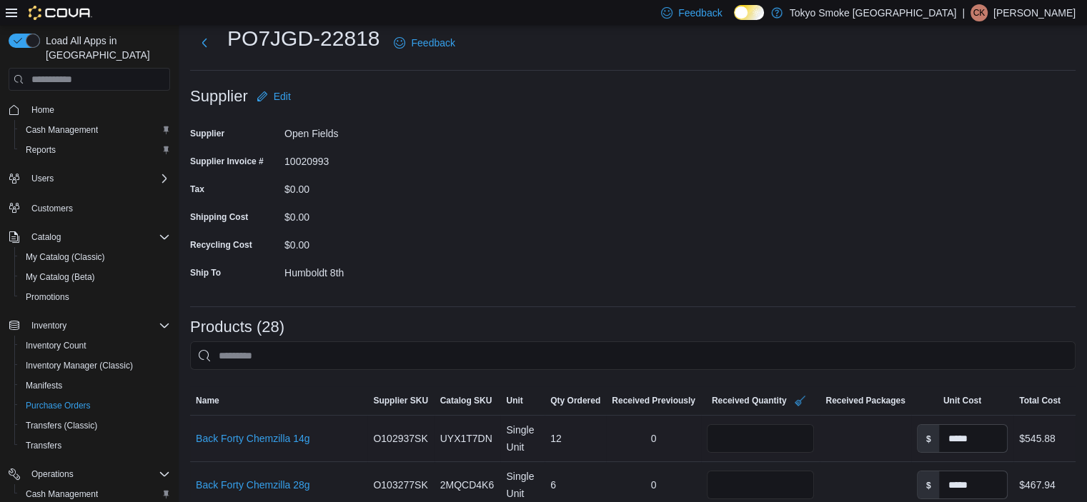
scroll to position [0, 0]
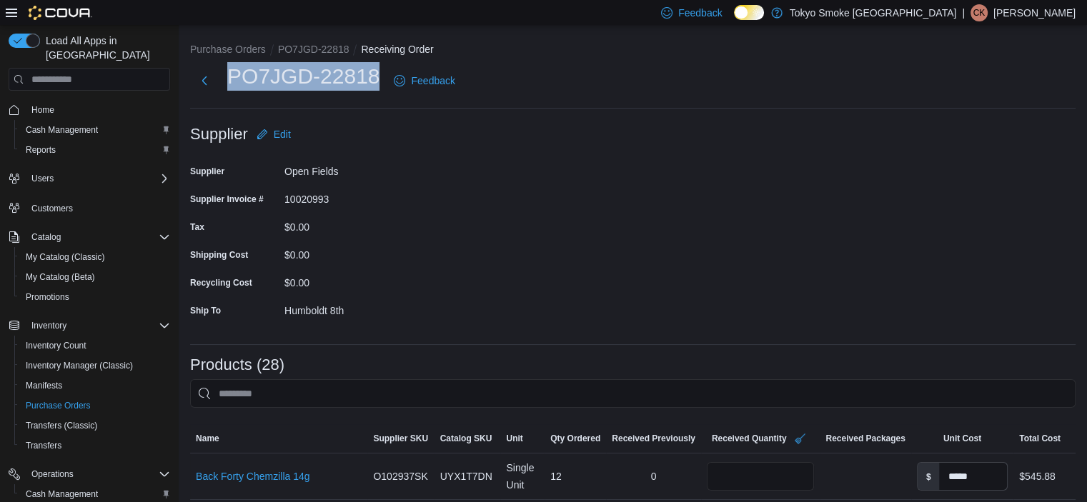
drag, startPoint x: 379, startPoint y: 84, endPoint x: 224, endPoint y: 85, distance: 155.1
click at [224, 85] on div "PO7JGD-22818 Feedback" at bounding box center [325, 80] width 271 height 37
copy h1 "PO7JGD-22818"
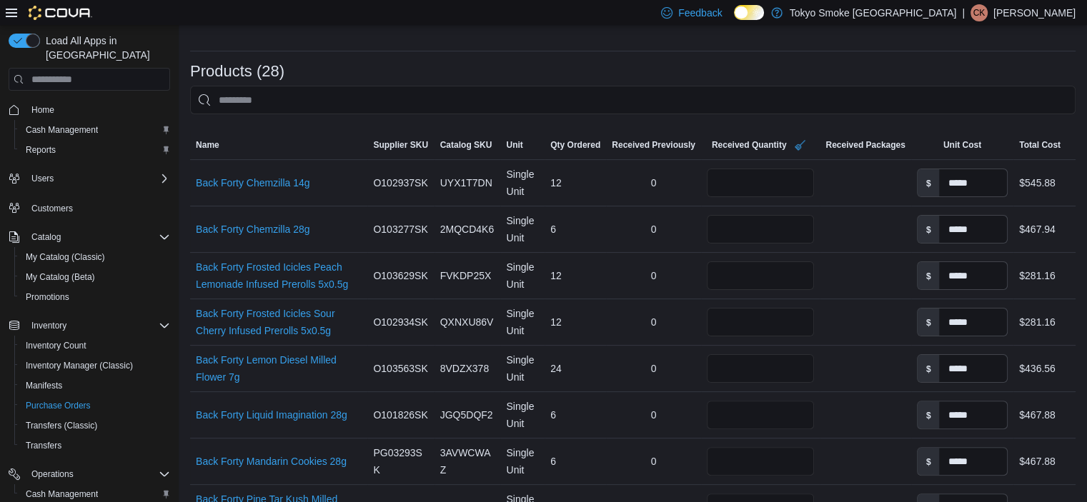
scroll to position [214, 0]
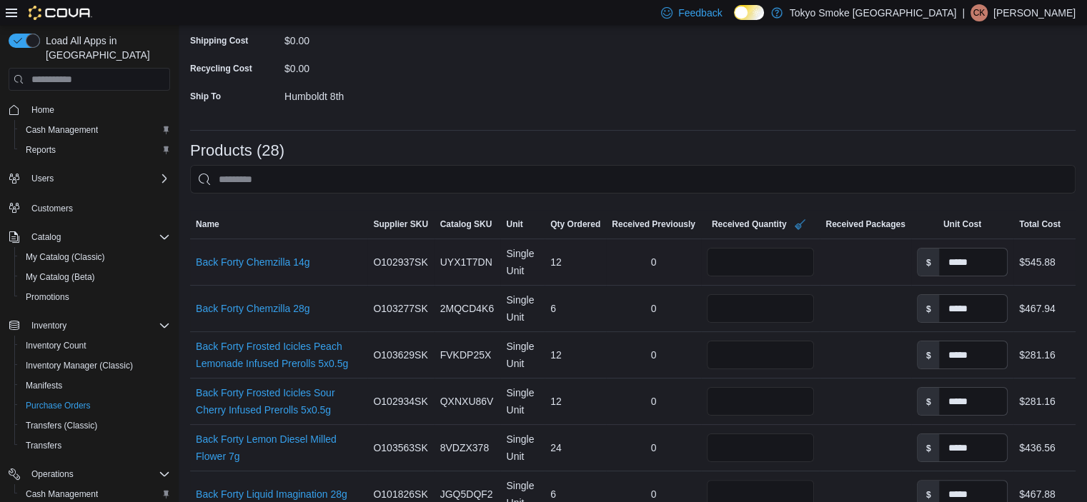
click at [589, 257] on div "12" at bounding box center [574, 262] width 61 height 29
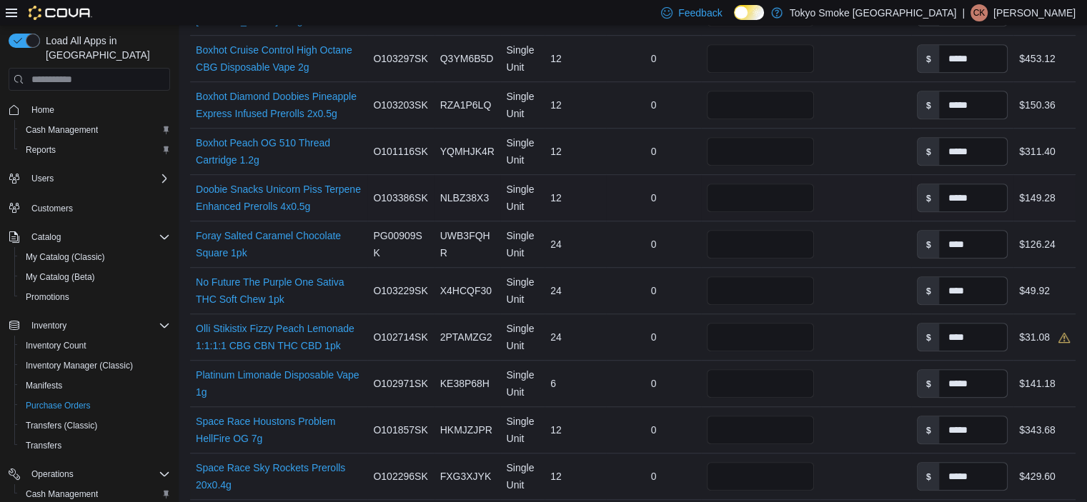
scroll to position [1000, 0]
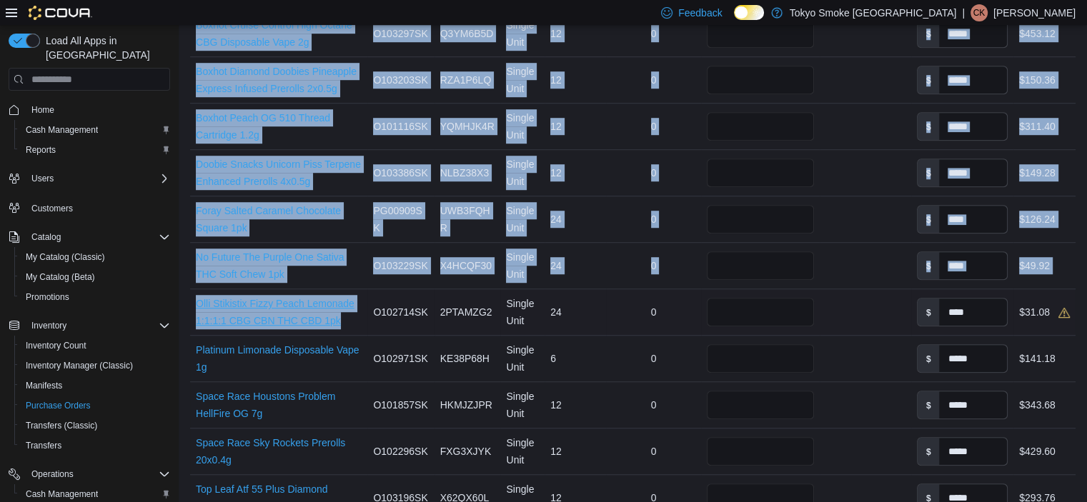
drag, startPoint x: 187, startPoint y: 297, endPoint x: 346, endPoint y: 322, distance: 160.5
click at [346, 322] on div "Purchase Orders PO7JGD-22818 Receiving Order PO7JGD-22818 Feedback Supplier Edi…" at bounding box center [633, 3] width 908 height 1956
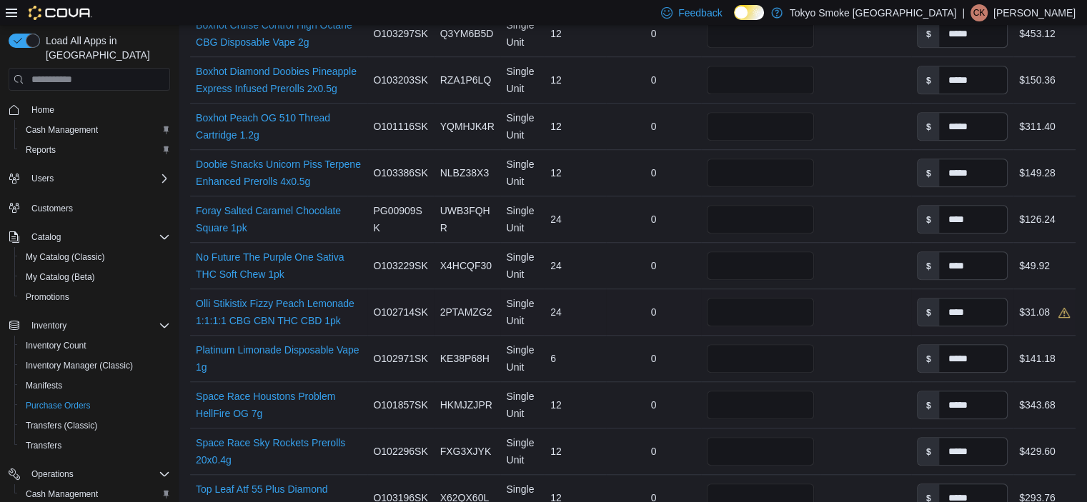
click at [384, 329] on td "Supplier SKU O102714SK" at bounding box center [400, 312] width 66 height 46
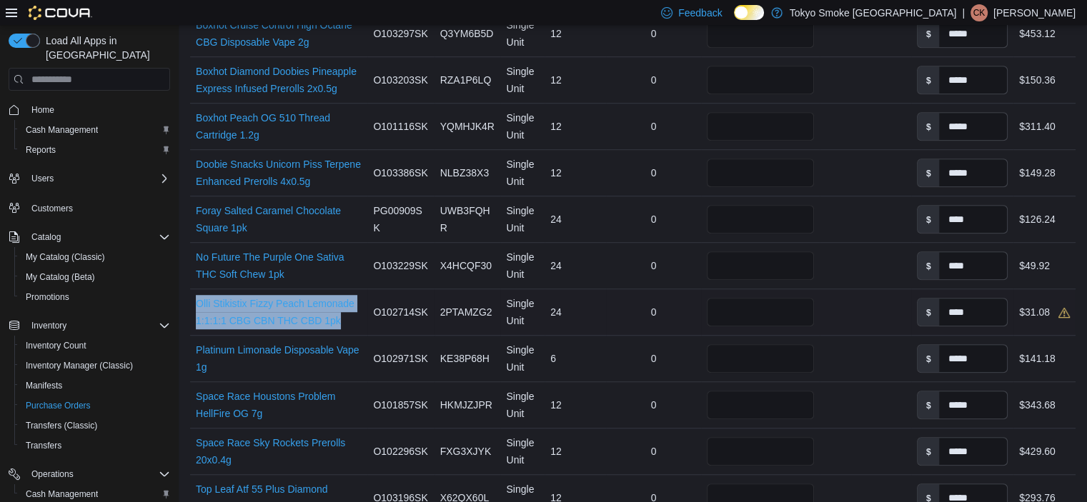
drag, startPoint x: 362, startPoint y: 319, endPoint x: 194, endPoint y: 304, distance: 168.6
click at [194, 304] on div "Olli Stikistix Fizzy Peach Lemonade 1:1:1:1 CBG CBN THC CBD 1pk (opens in a new…" at bounding box center [278, 312] width 177 height 46
copy link "Olli Stikistix Fizzy Peach Lemonade 1:1:1:1 CBG CBN THC CBD 1pk"
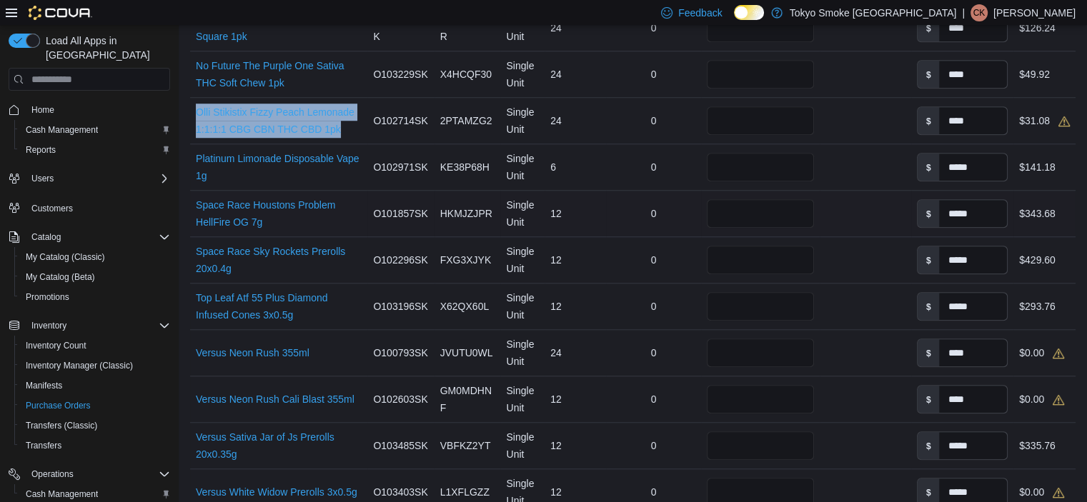
scroll to position [1215, 0]
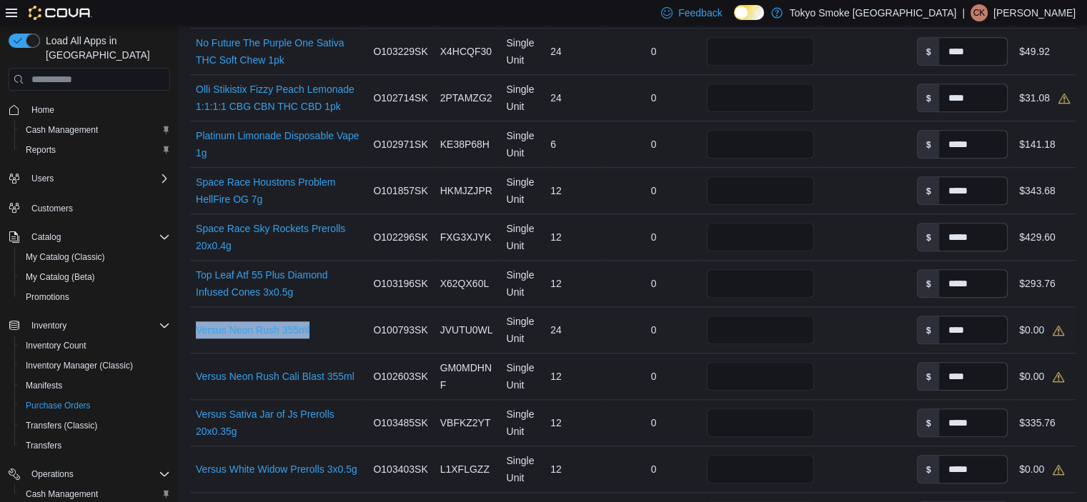
drag, startPoint x: 290, startPoint y: 319, endPoint x: 194, endPoint y: 327, distance: 96.1
click at [194, 327] on div "Versus Neon Rush 355ml (opens in a new tab or window)" at bounding box center [278, 330] width 177 height 29
copy link "Versus Neon Rush 355ml"
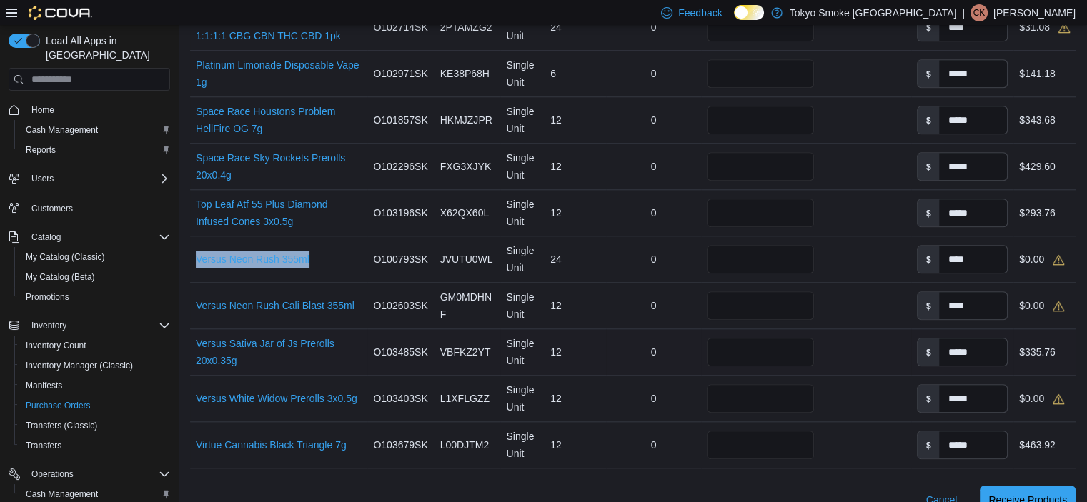
scroll to position [1286, 0]
click at [569, 300] on div "12" at bounding box center [574, 305] width 61 height 29
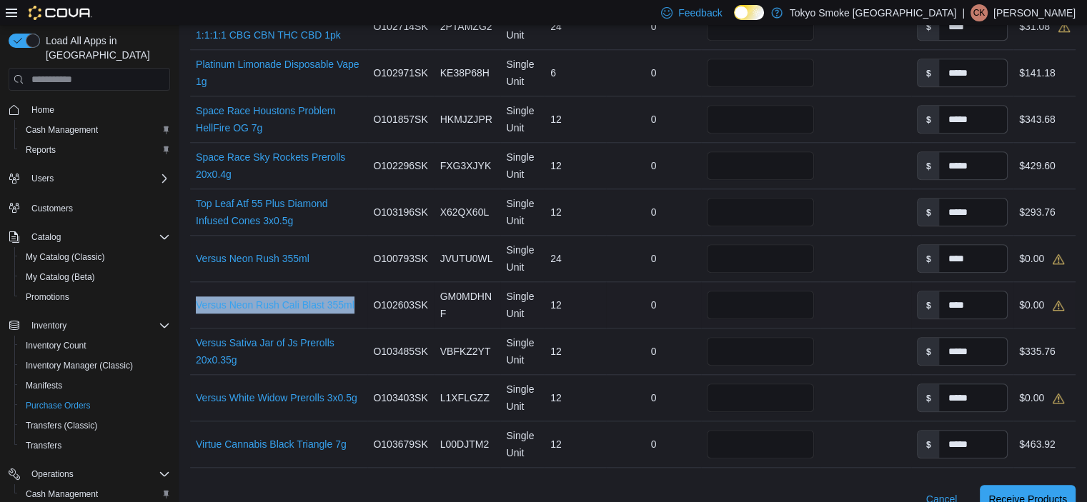
drag, startPoint x: 358, startPoint y: 304, endPoint x: 194, endPoint y: 304, distance: 164.3
click at [194, 304] on div "Versus Neon Rush Cali Blast 355ml (opens in a new tab or window)" at bounding box center [278, 305] width 177 height 29
copy link "Versus Neon Rush Cali Blast 355ml"
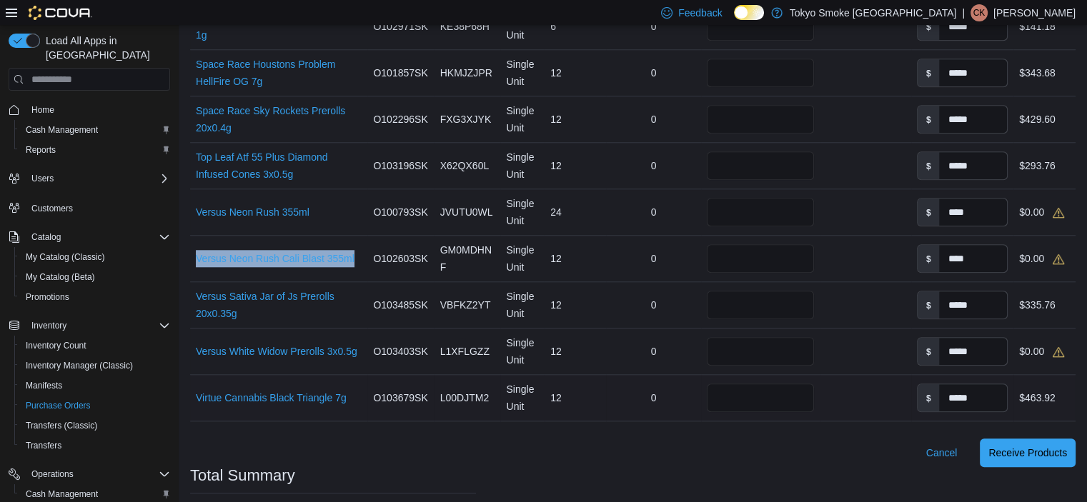
scroll to position [1358, 0]
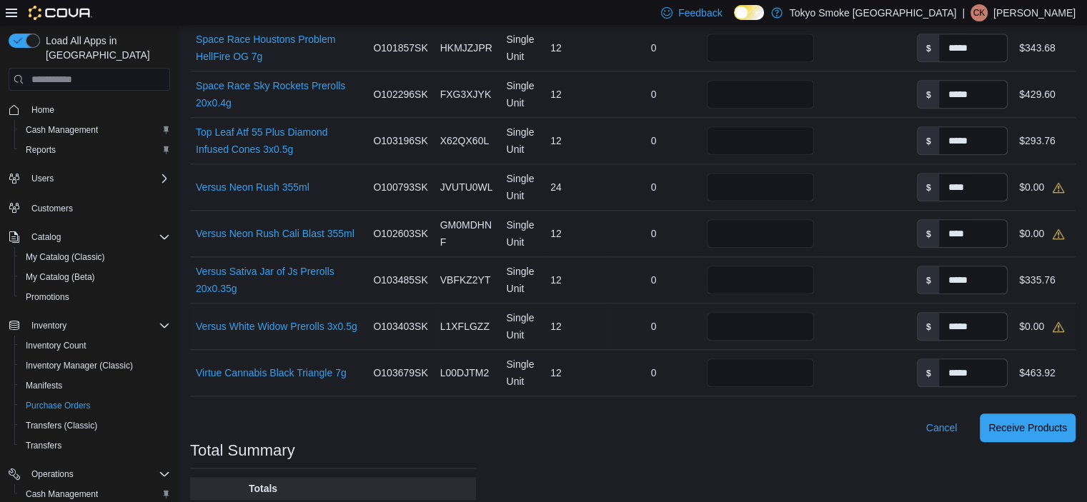
click at [606, 328] on div "0" at bounding box center [653, 326] width 95 height 29
drag, startPoint x: 362, startPoint y: 325, endPoint x: 196, endPoint y: 325, distance: 165.8
click at [196, 325] on div "Versus White Widow Prerolls 3x0.5g (opens in a new tab or window)" at bounding box center [278, 326] width 177 height 29
copy link "Versus White Widow Prerolls 3x0.5g"
